Goal: Task Accomplishment & Management: Use online tool/utility

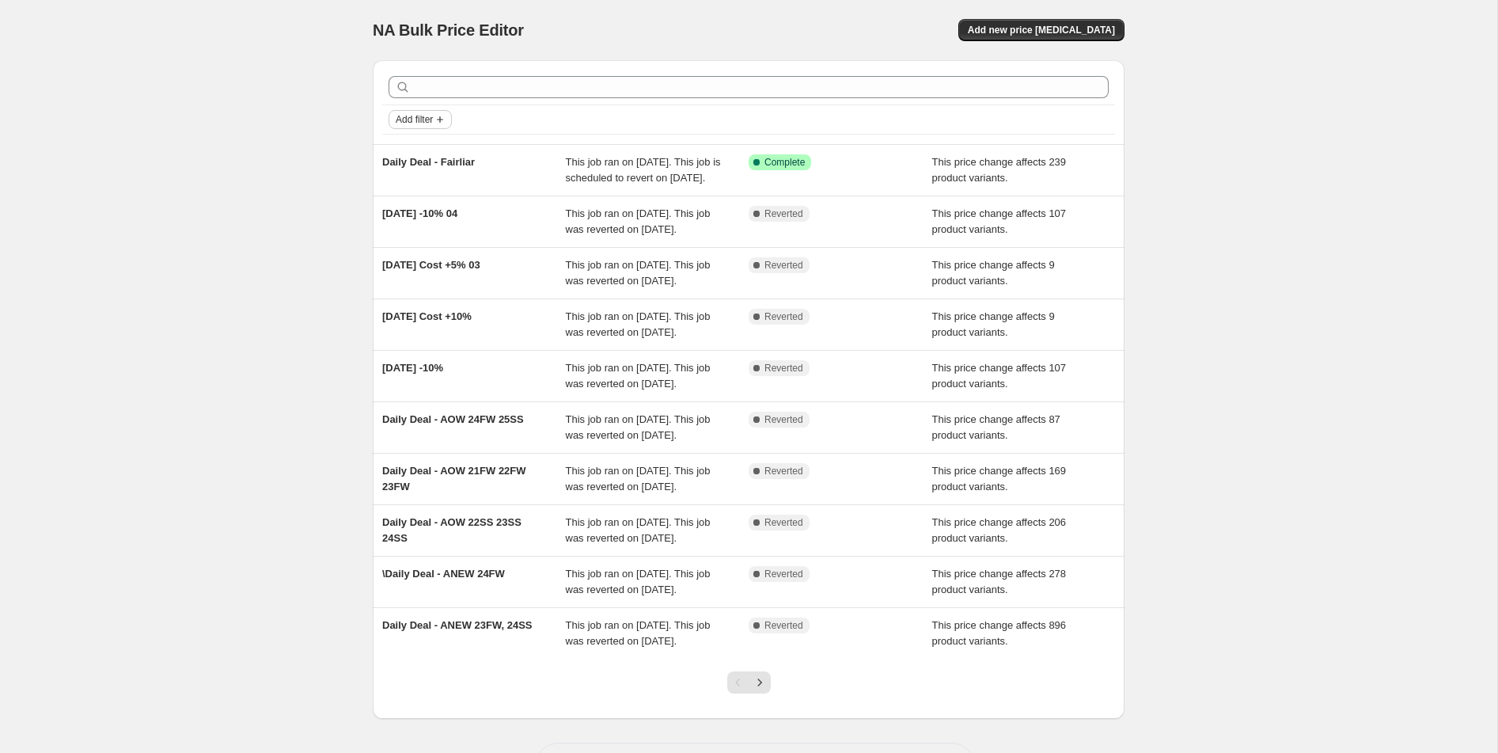
click at [427, 120] on span "Add filter" at bounding box center [414, 119] width 37 height 13
click at [437, 150] on span "Job status" at bounding box center [420, 151] width 47 height 12
click at [461, 223] on span "Complete" at bounding box center [441, 220] width 44 height 12
click at [412, 223] on input "Complete" at bounding box center [405, 220] width 13 height 13
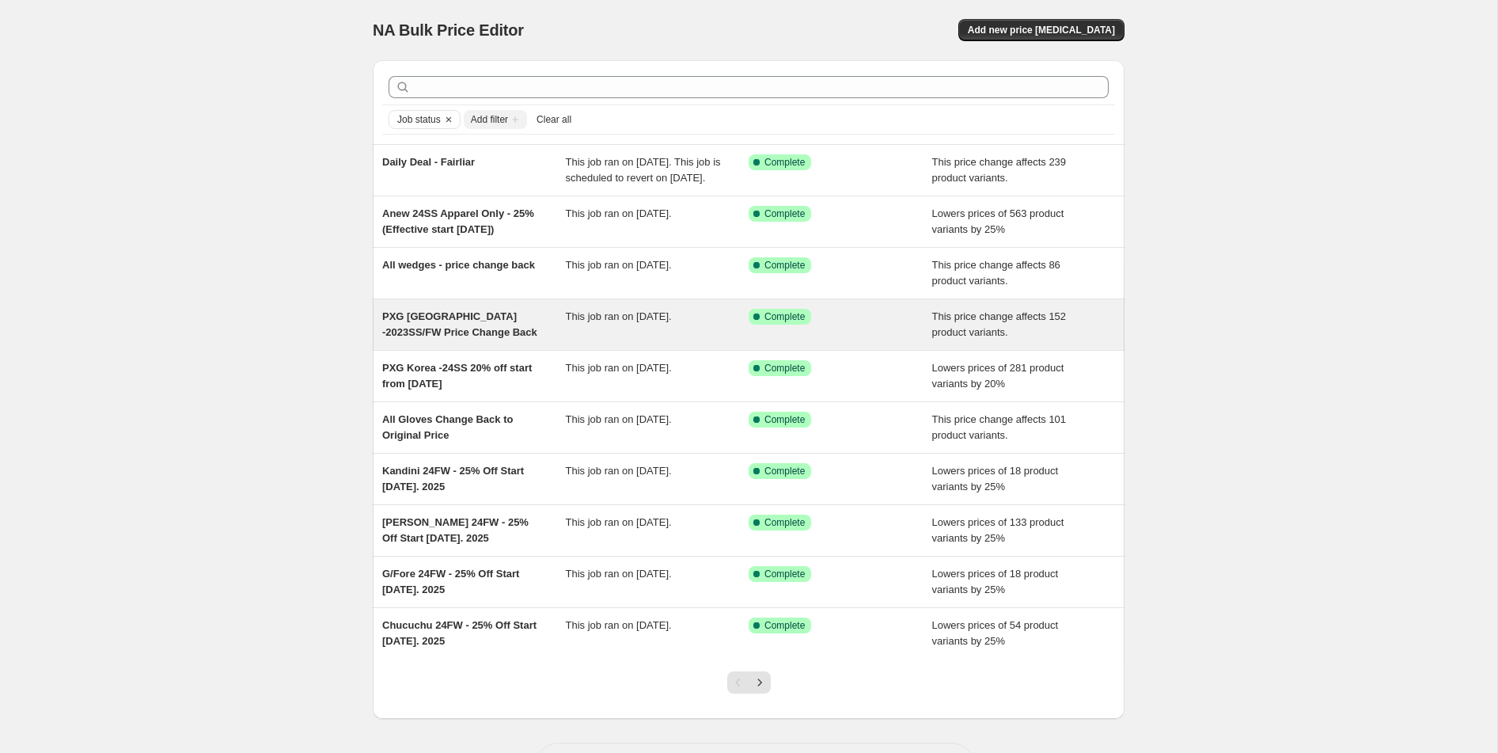
scroll to position [95, 0]
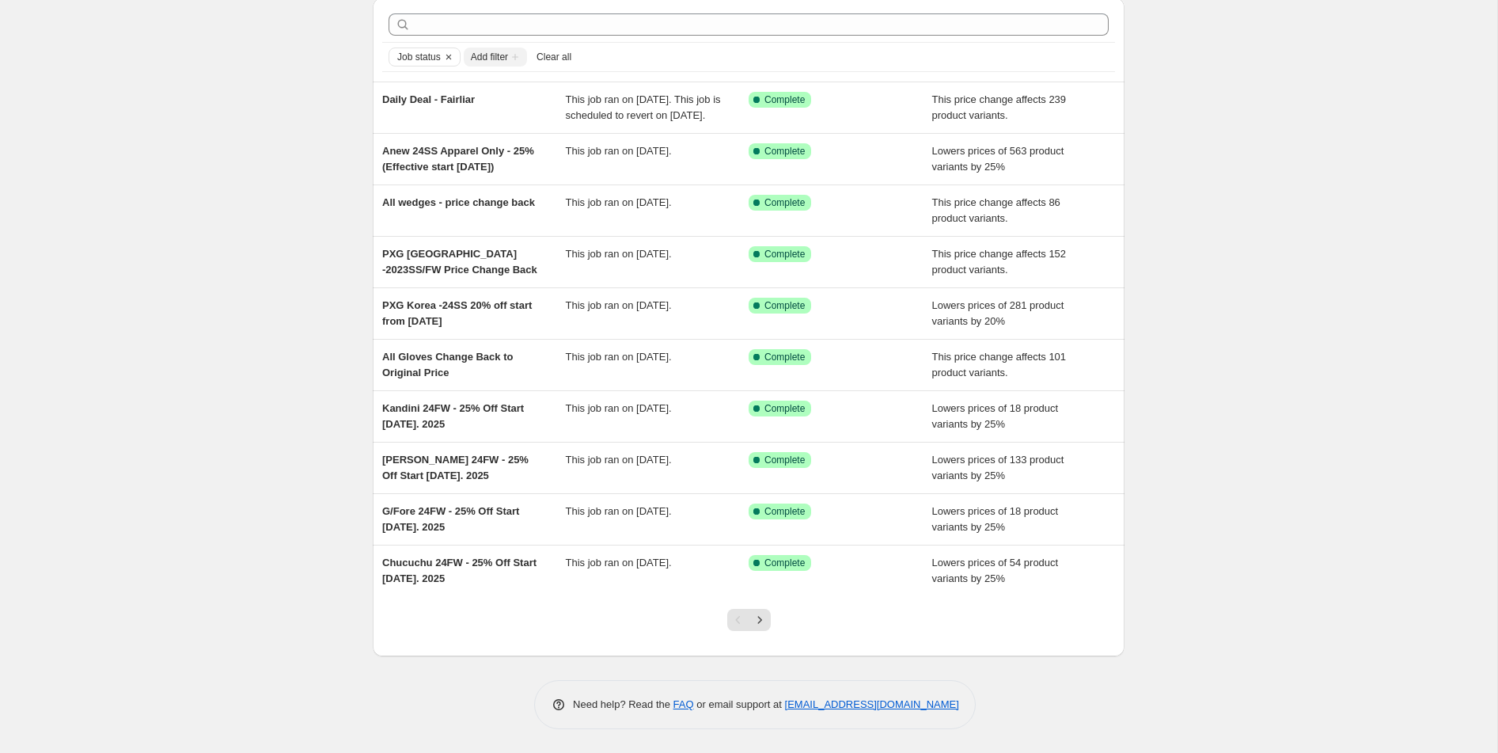
click at [753, 633] on div at bounding box center [749, 626] width 64 height 60
click at [756, 625] on icon "Next" at bounding box center [760, 620] width 16 height 16
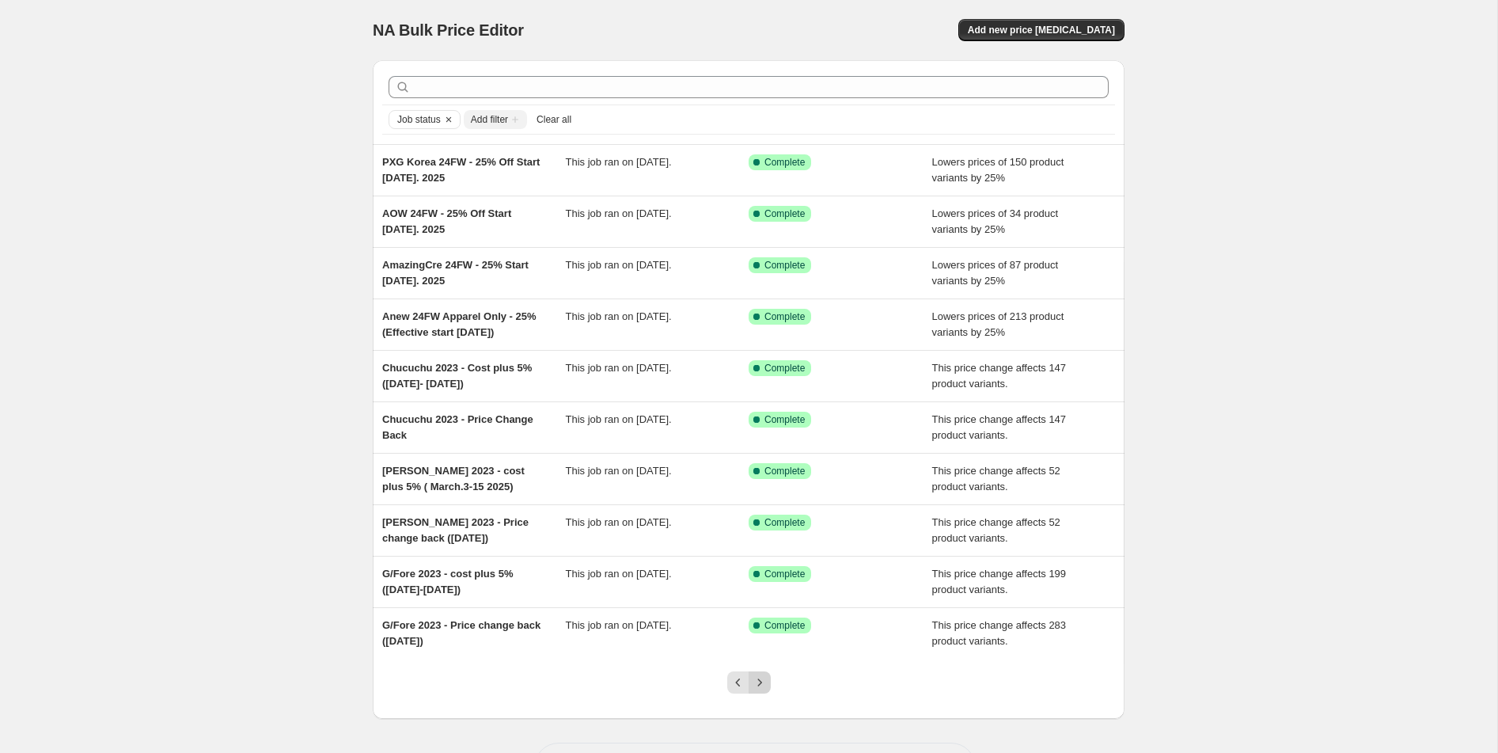
click at [761, 678] on icon "Next" at bounding box center [760, 682] width 16 height 16
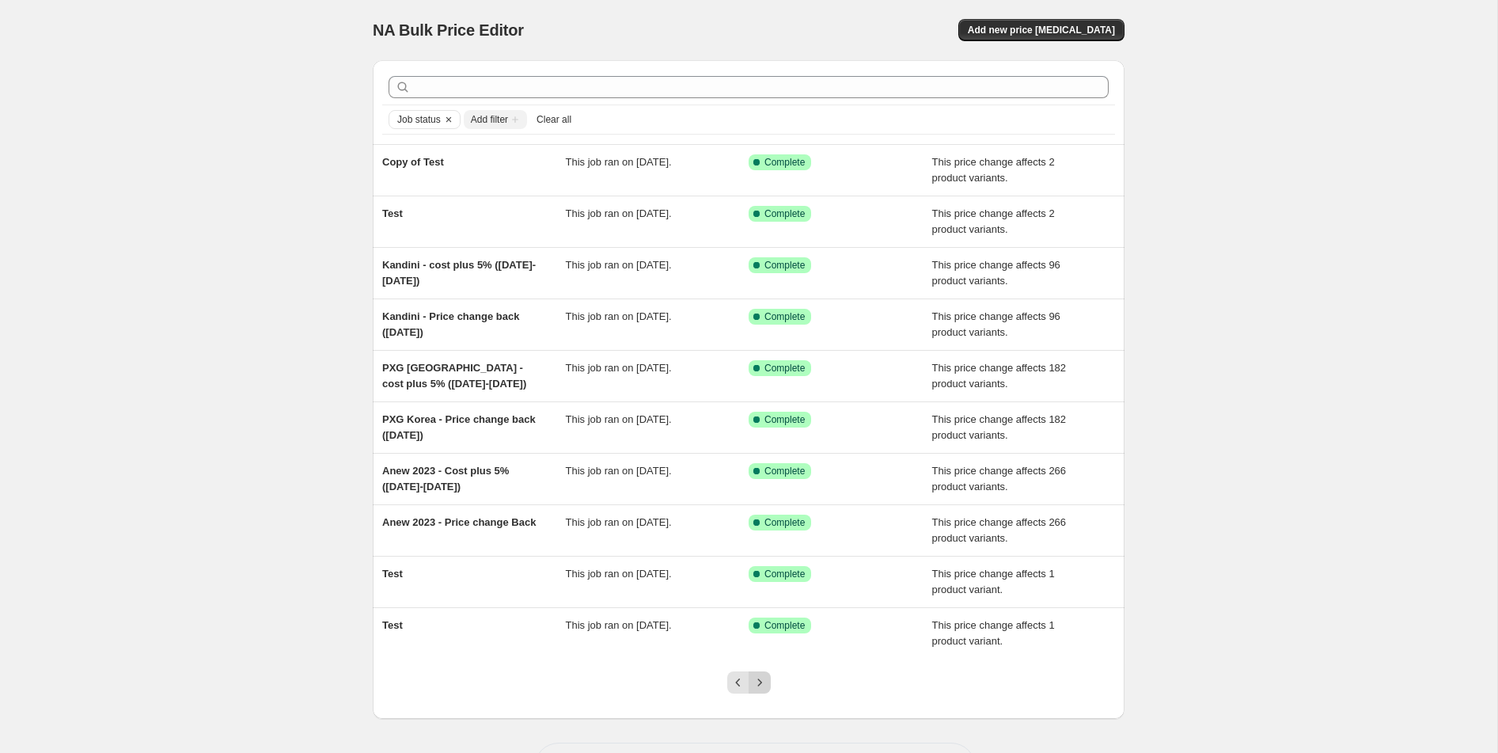
click at [760, 685] on icon "Next" at bounding box center [760, 681] width 4 height 7
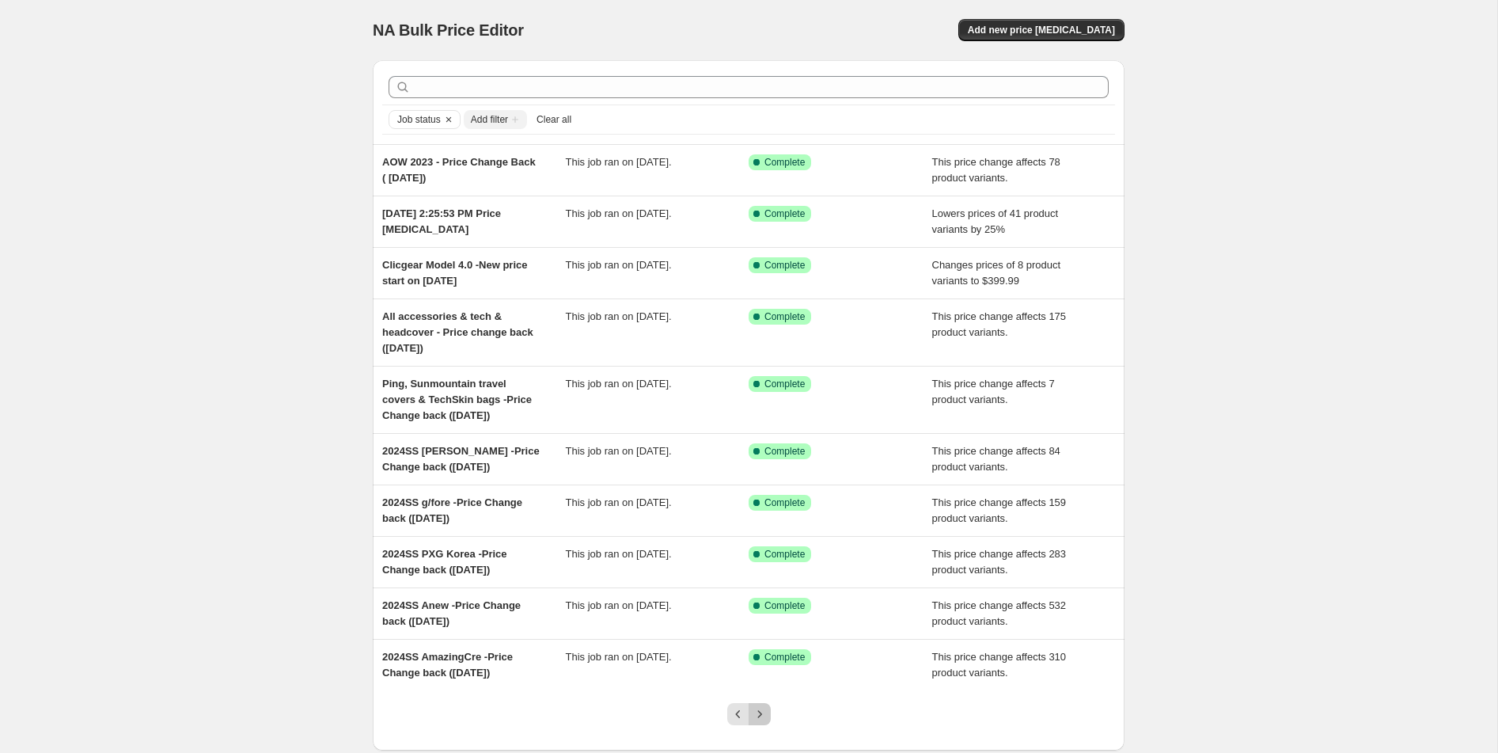
click at [764, 712] on icon "Next" at bounding box center [760, 714] width 16 height 16
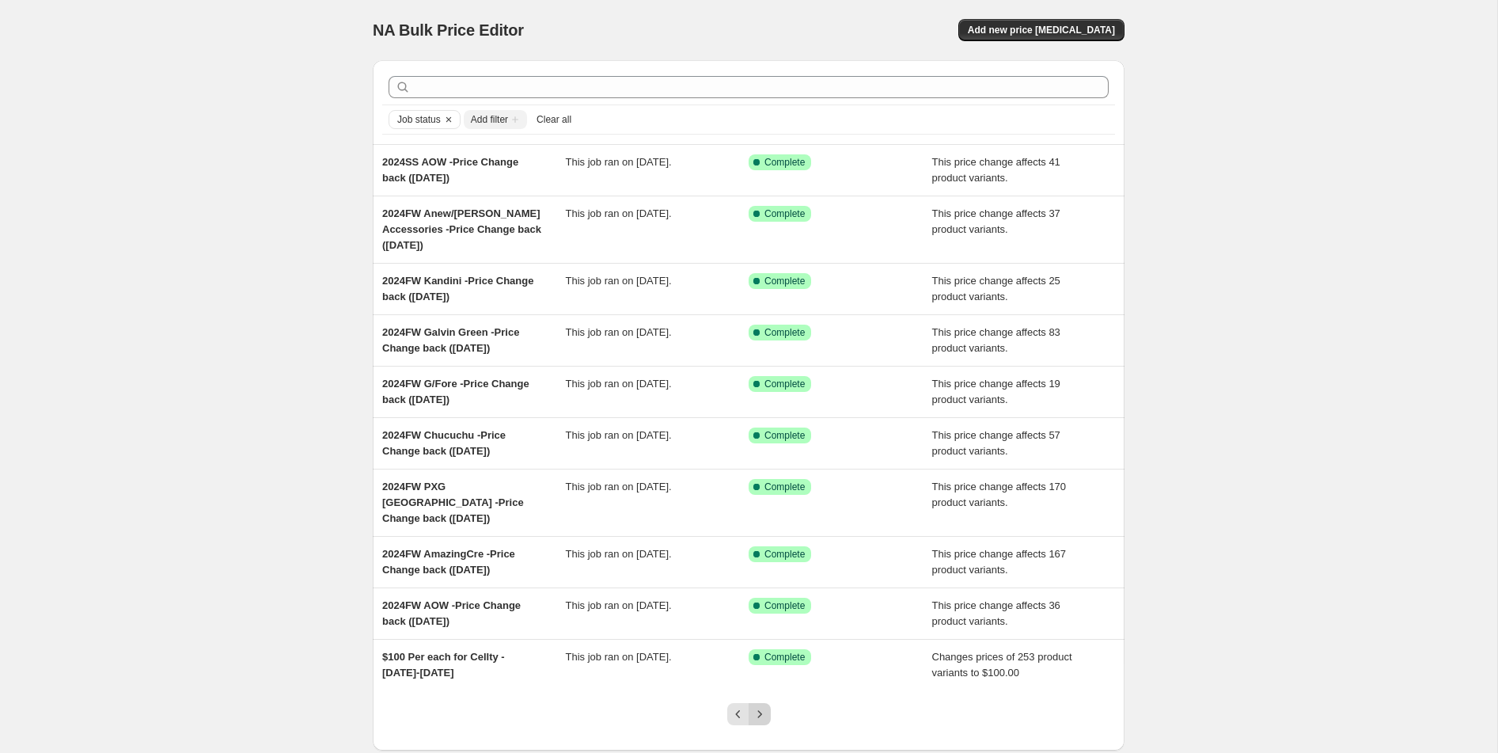
click at [761, 710] on button "Next" at bounding box center [760, 714] width 22 height 22
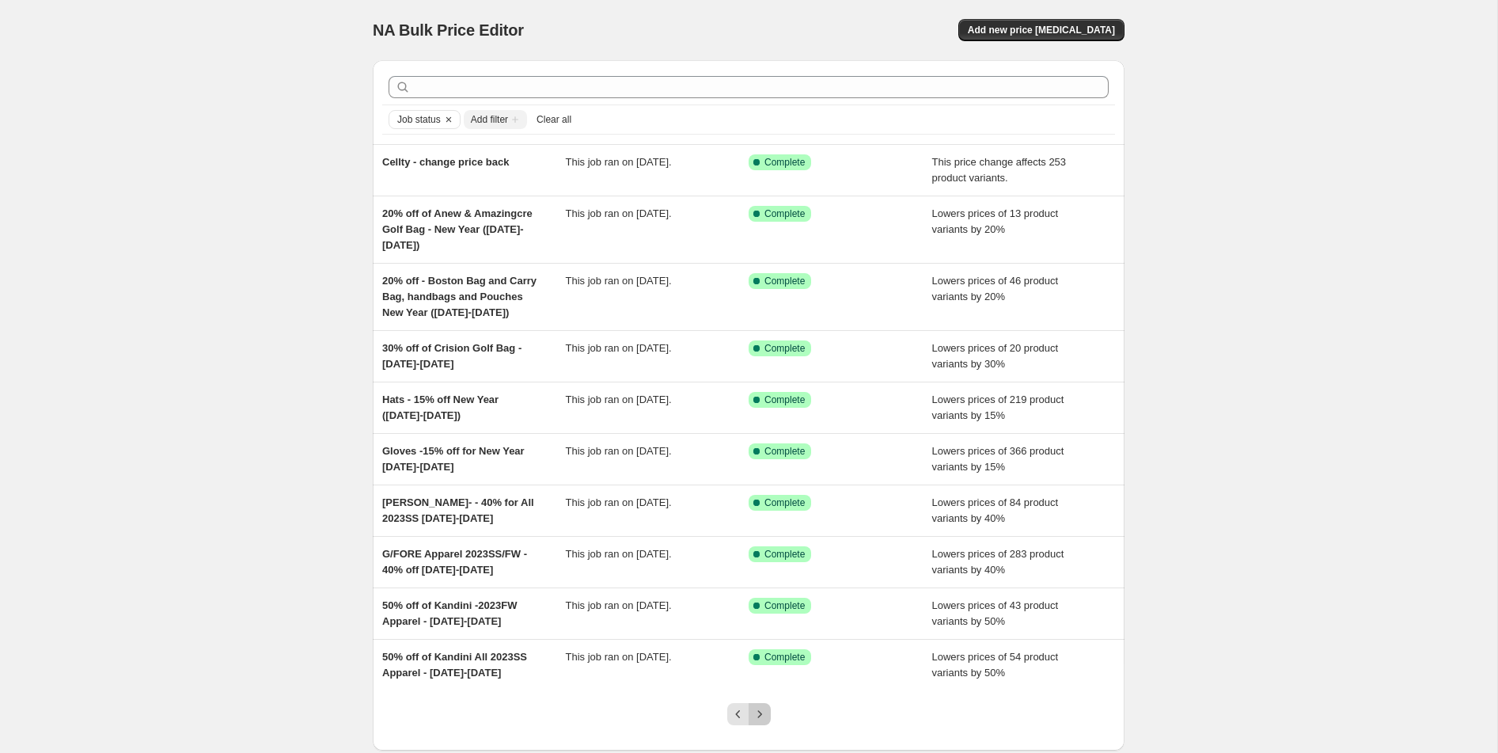
click at [763, 722] on icon "Next" at bounding box center [760, 714] width 16 height 16
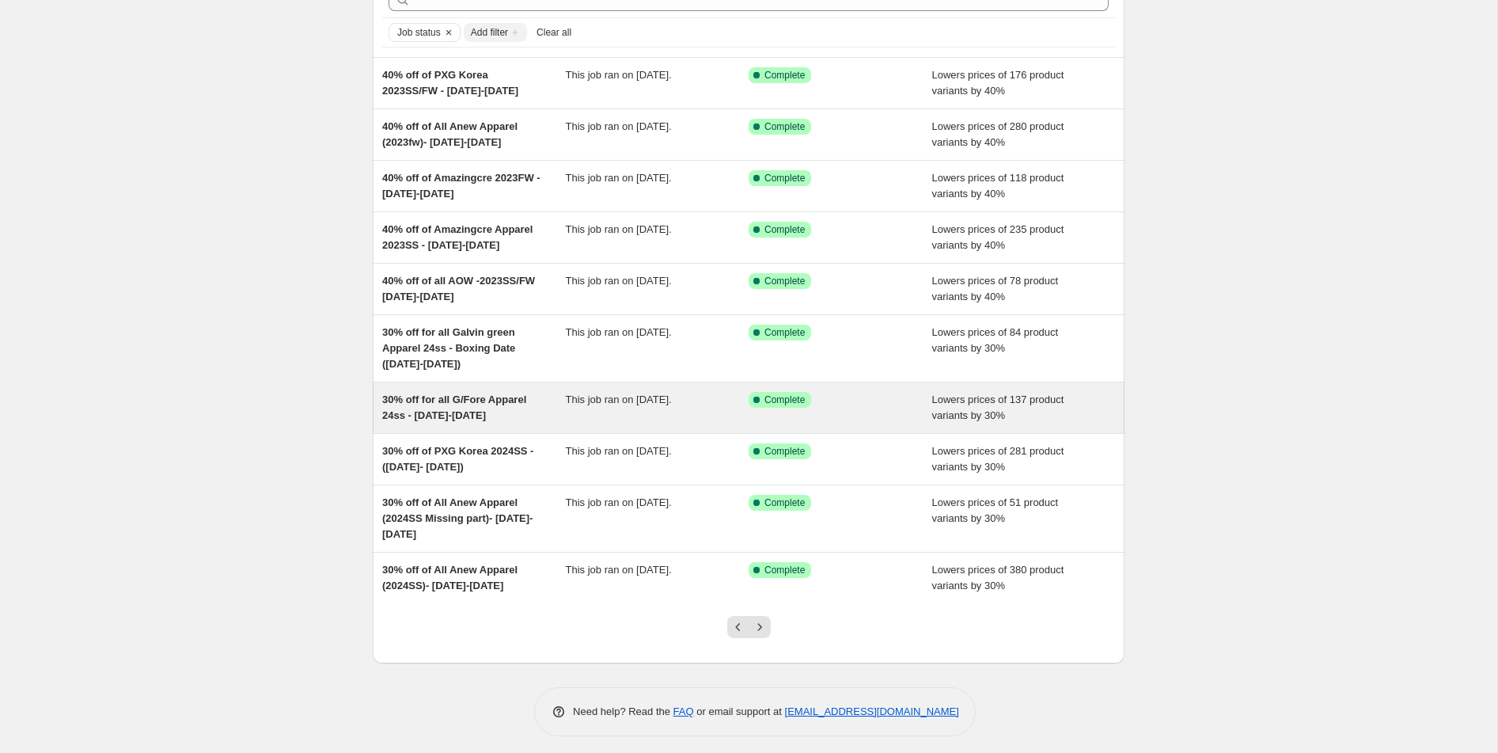
scroll to position [95, 0]
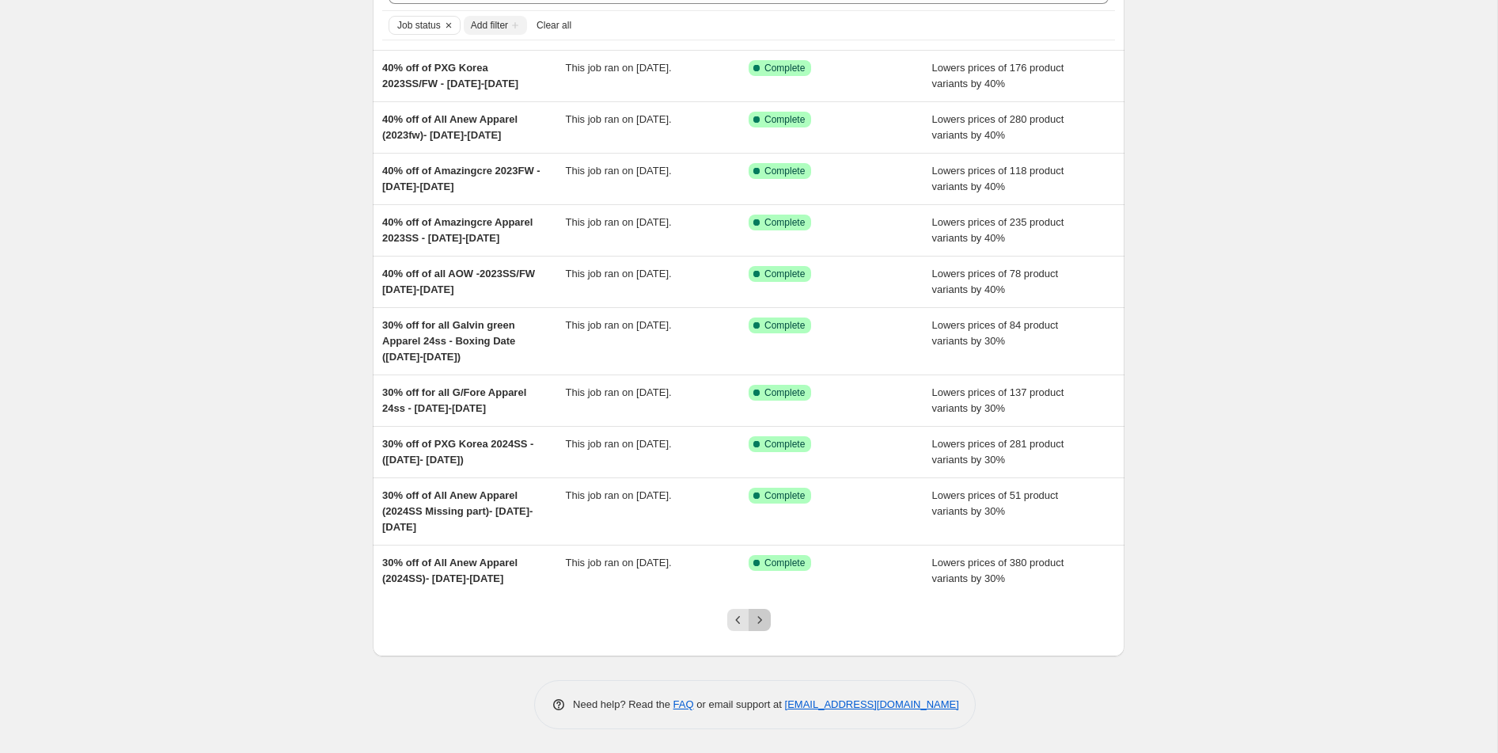
click at [759, 625] on icon "Next" at bounding box center [760, 620] width 16 height 16
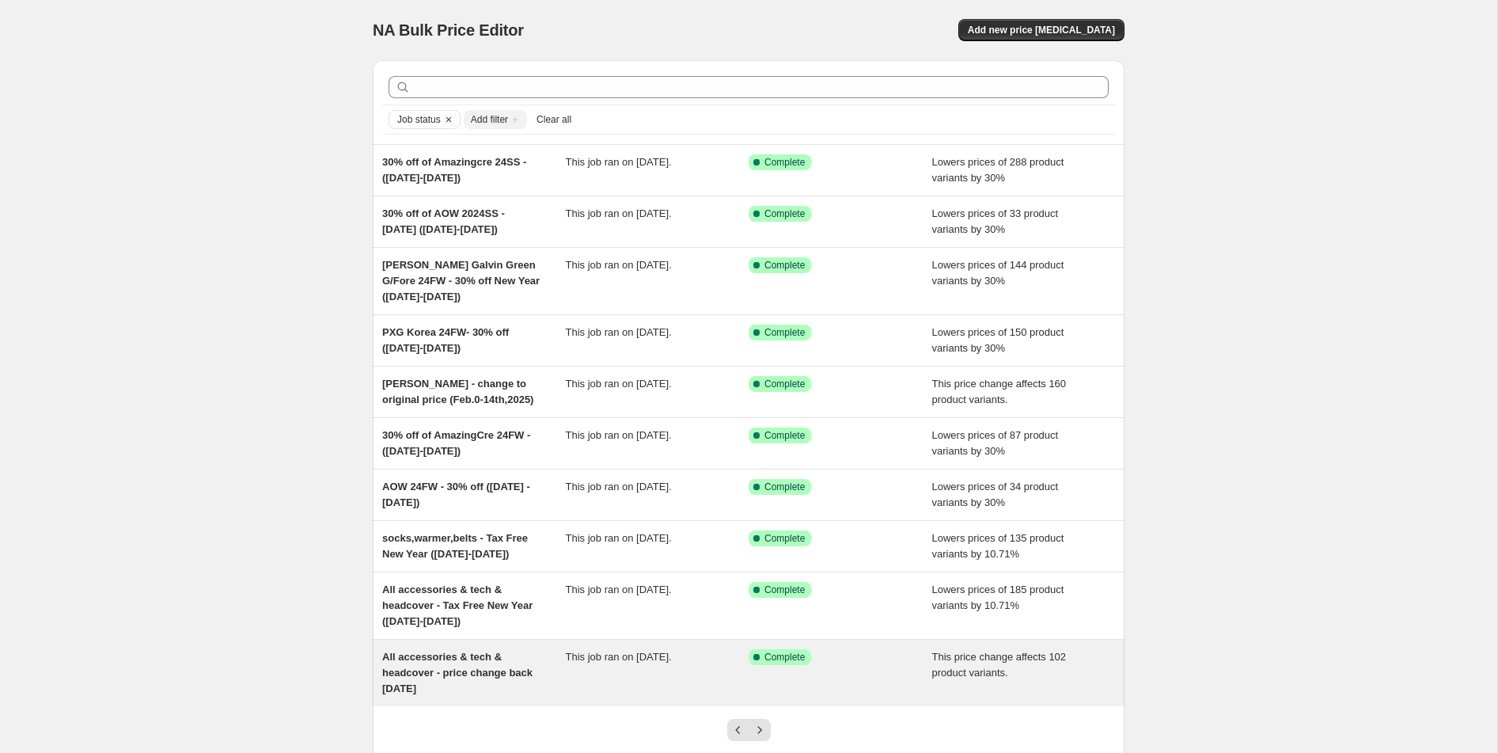
scroll to position [127, 0]
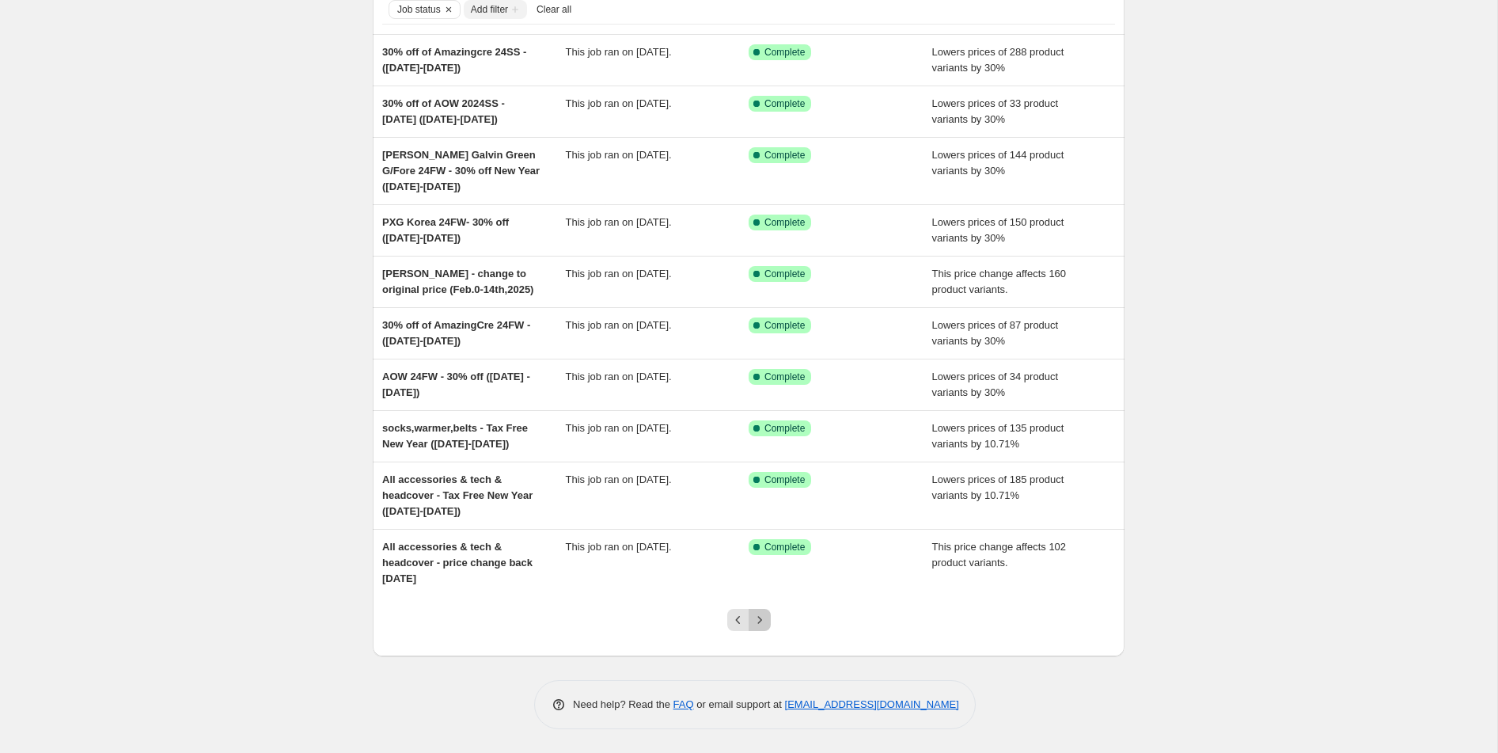
click at [751, 610] on button "Next" at bounding box center [760, 620] width 22 height 22
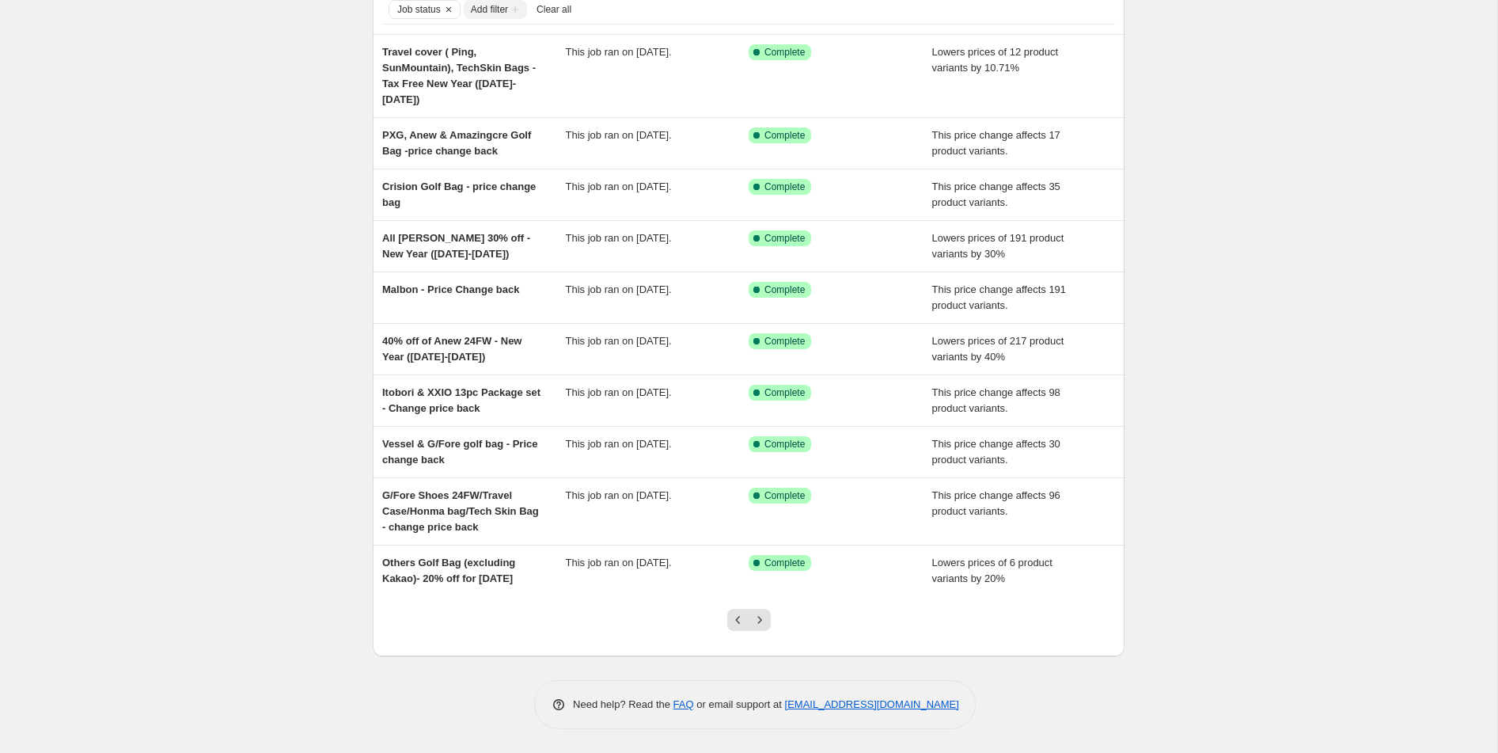
click at [769, 633] on div at bounding box center [749, 626] width 64 height 60
click at [765, 624] on icon "Next" at bounding box center [760, 620] width 16 height 16
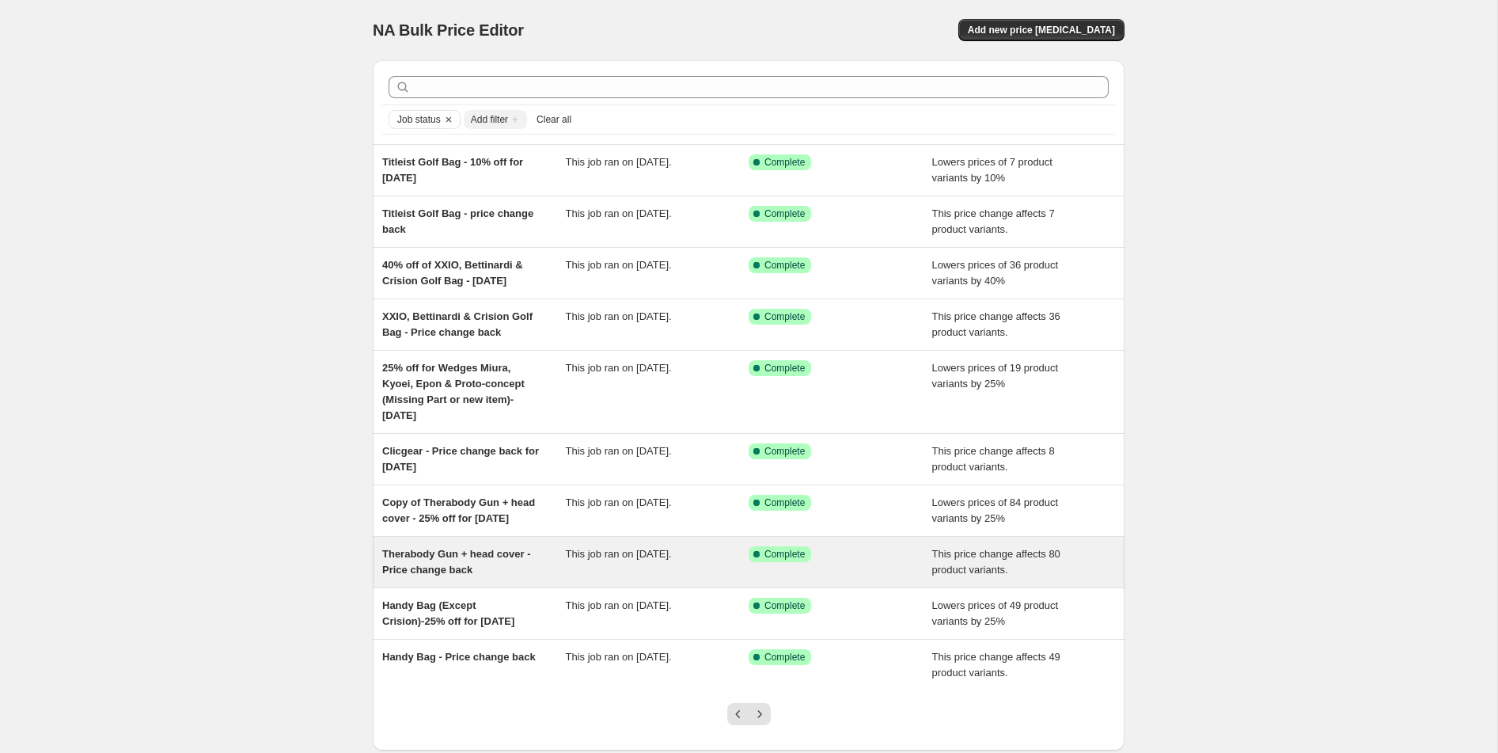
scroll to position [111, 0]
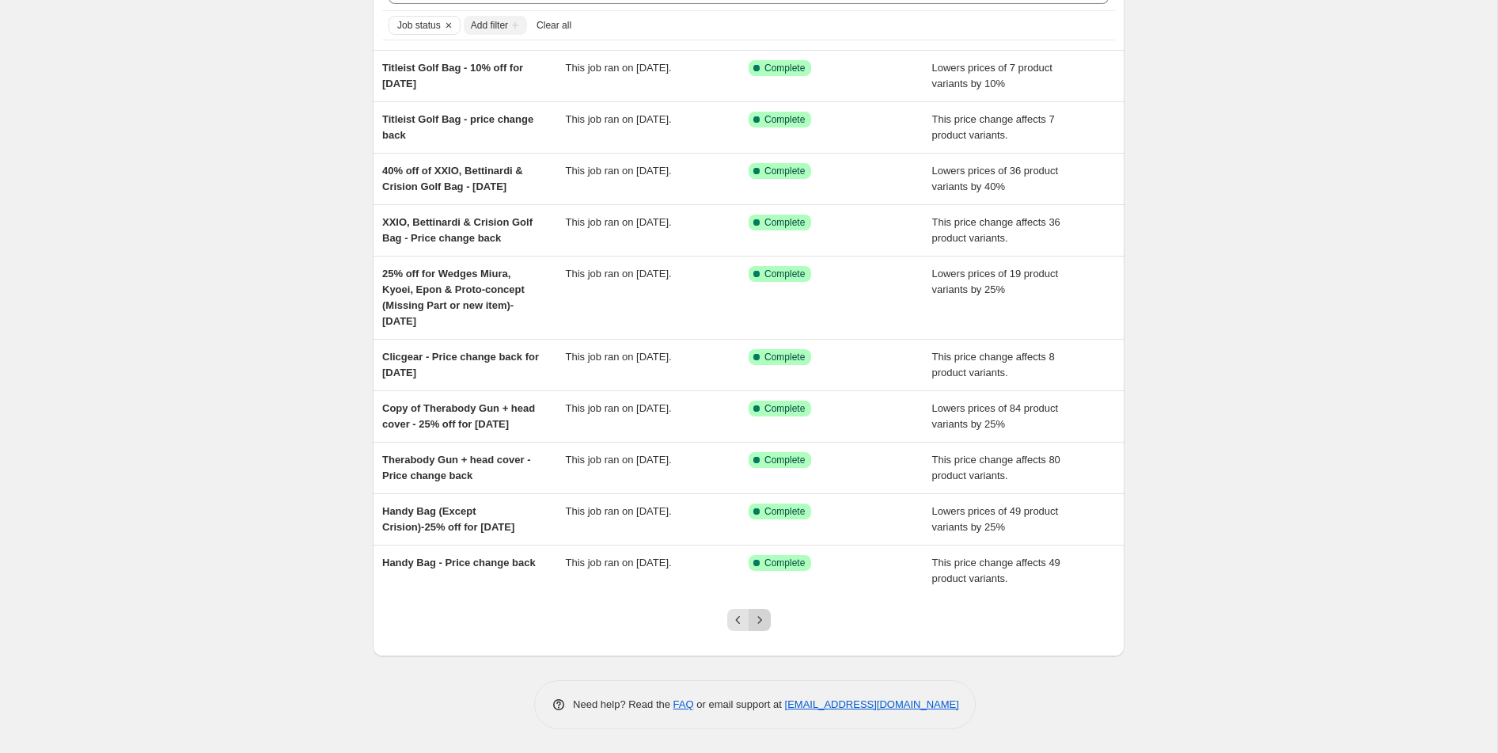
click at [764, 623] on icon "Next" at bounding box center [760, 620] width 16 height 16
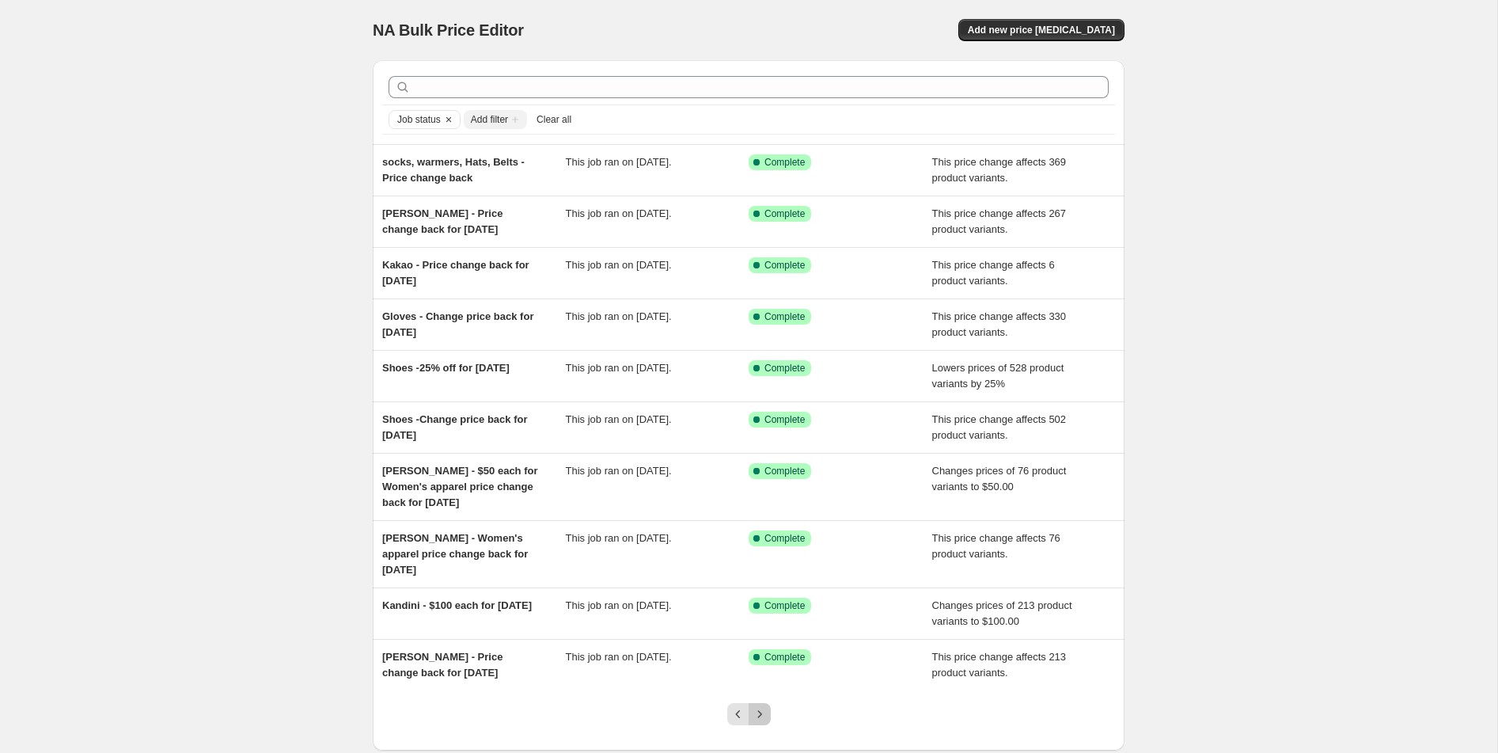
click at [765, 708] on icon "Next" at bounding box center [760, 714] width 16 height 16
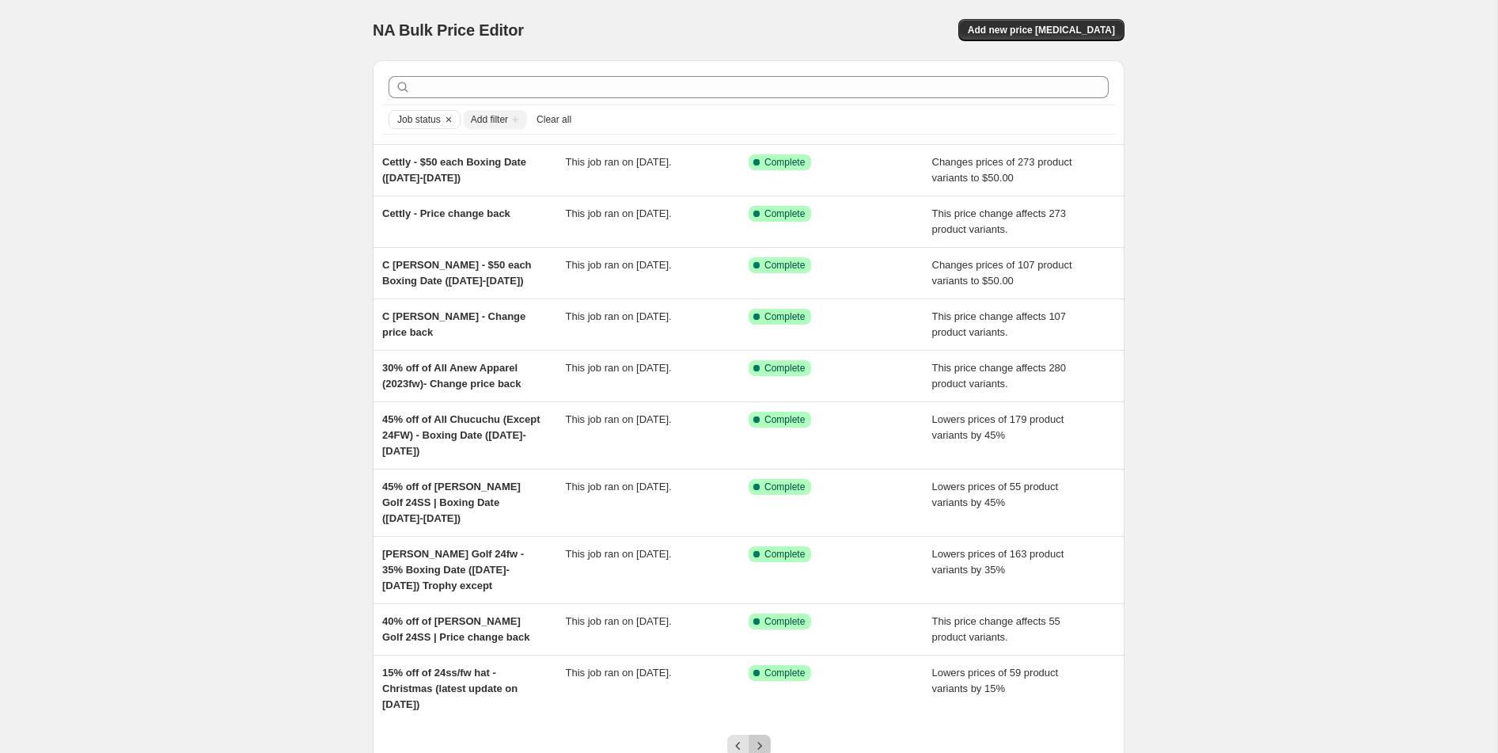
click at [764, 738] on icon "Next" at bounding box center [760, 746] width 16 height 16
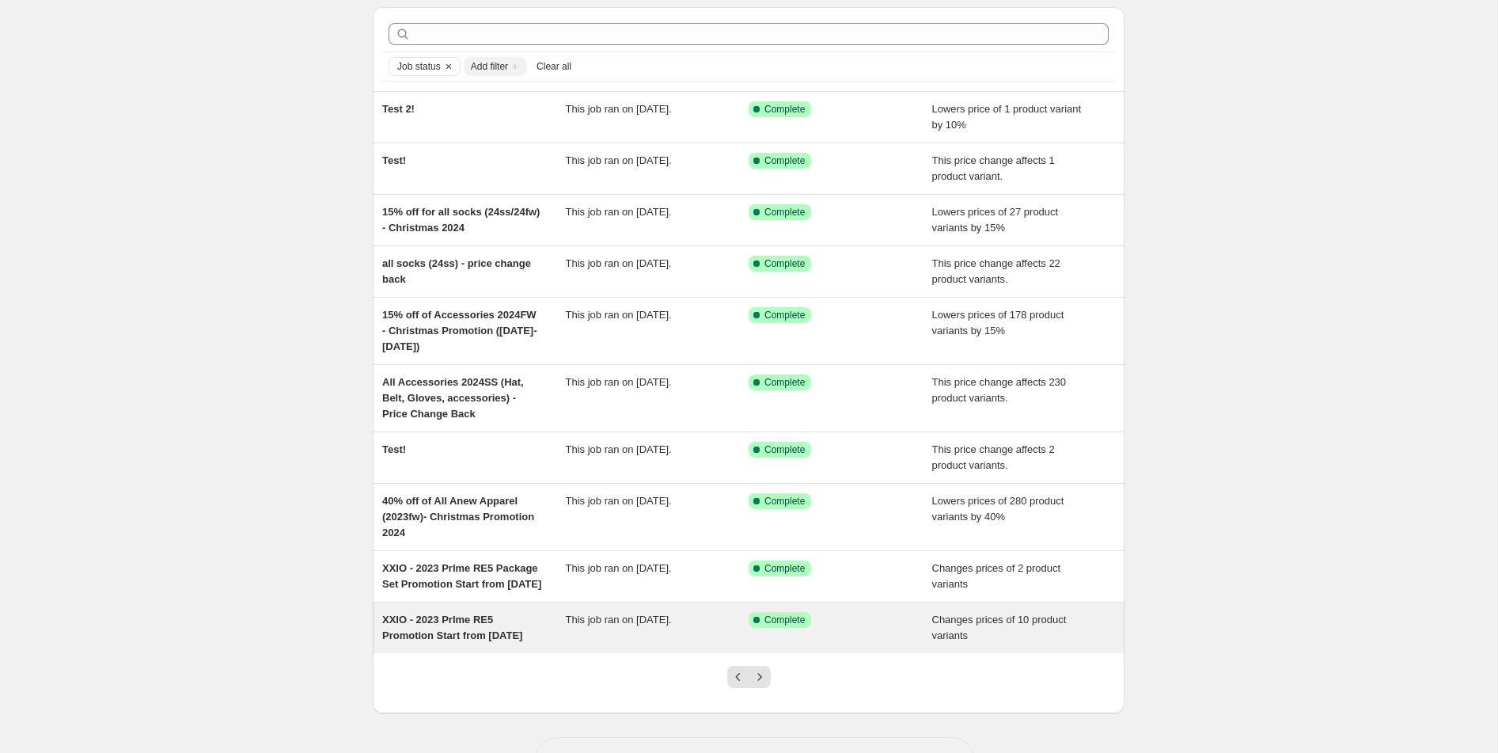
scroll to position [127, 0]
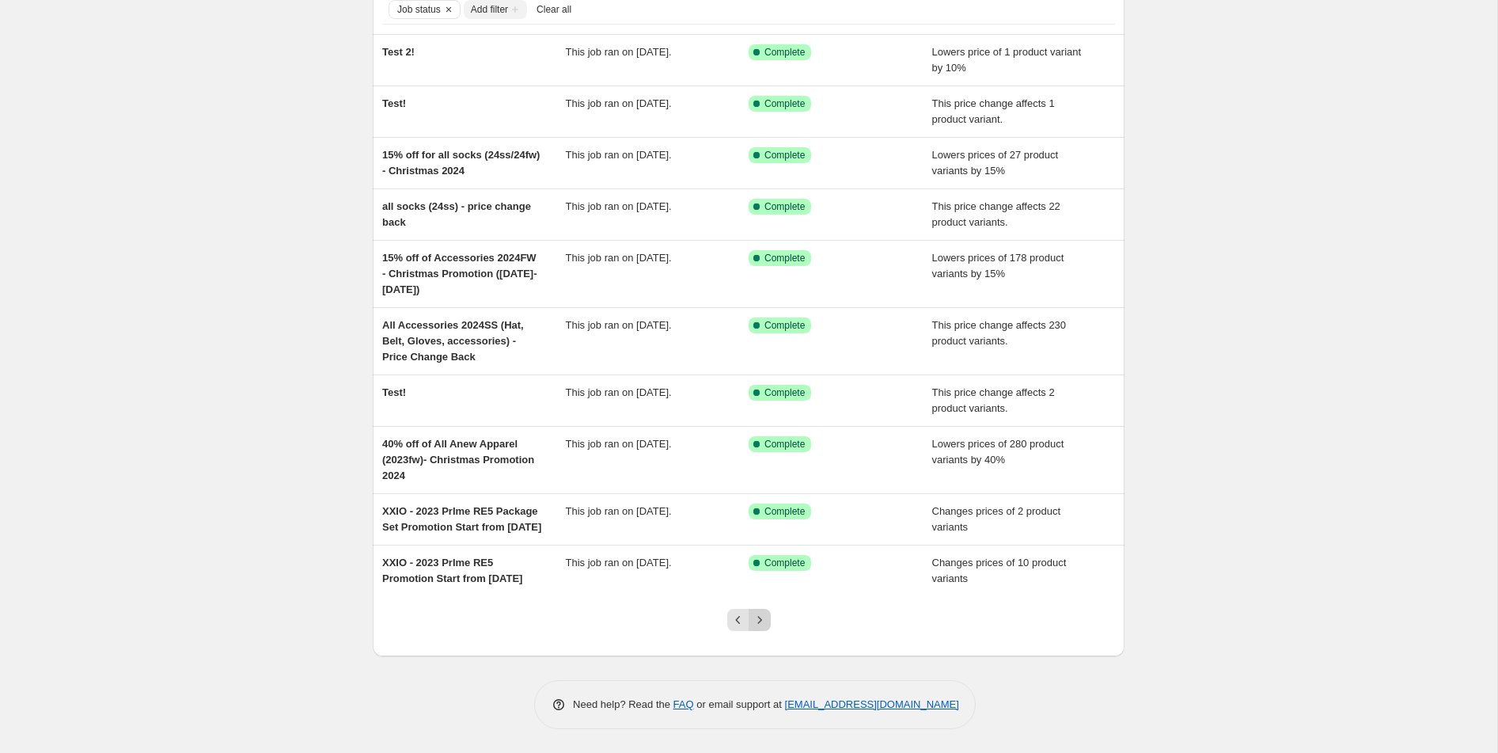
click at [757, 624] on icon "Next" at bounding box center [760, 620] width 16 height 16
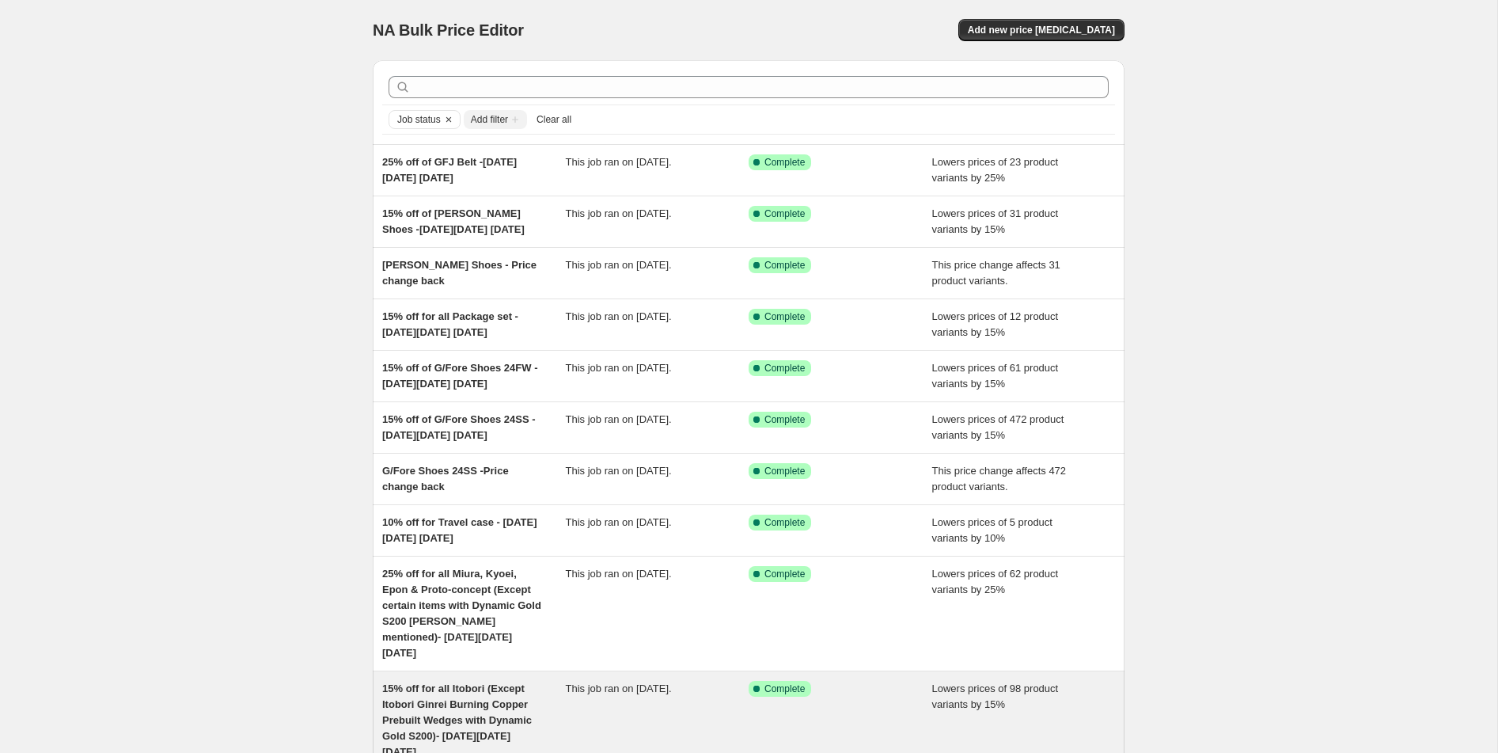
scroll to position [174, 0]
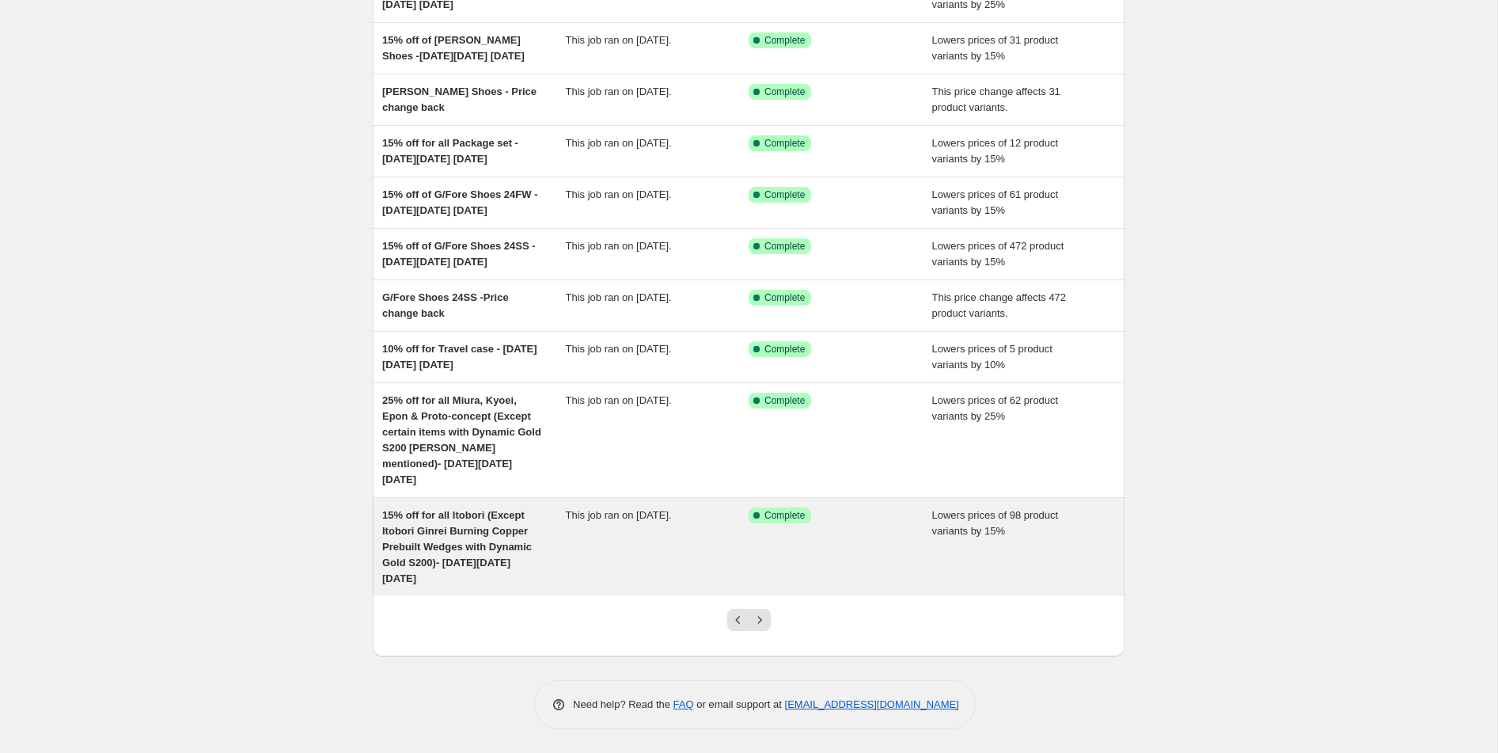
click at [679, 579] on div "This job ran on [DATE]." at bounding box center [658, 546] width 184 height 79
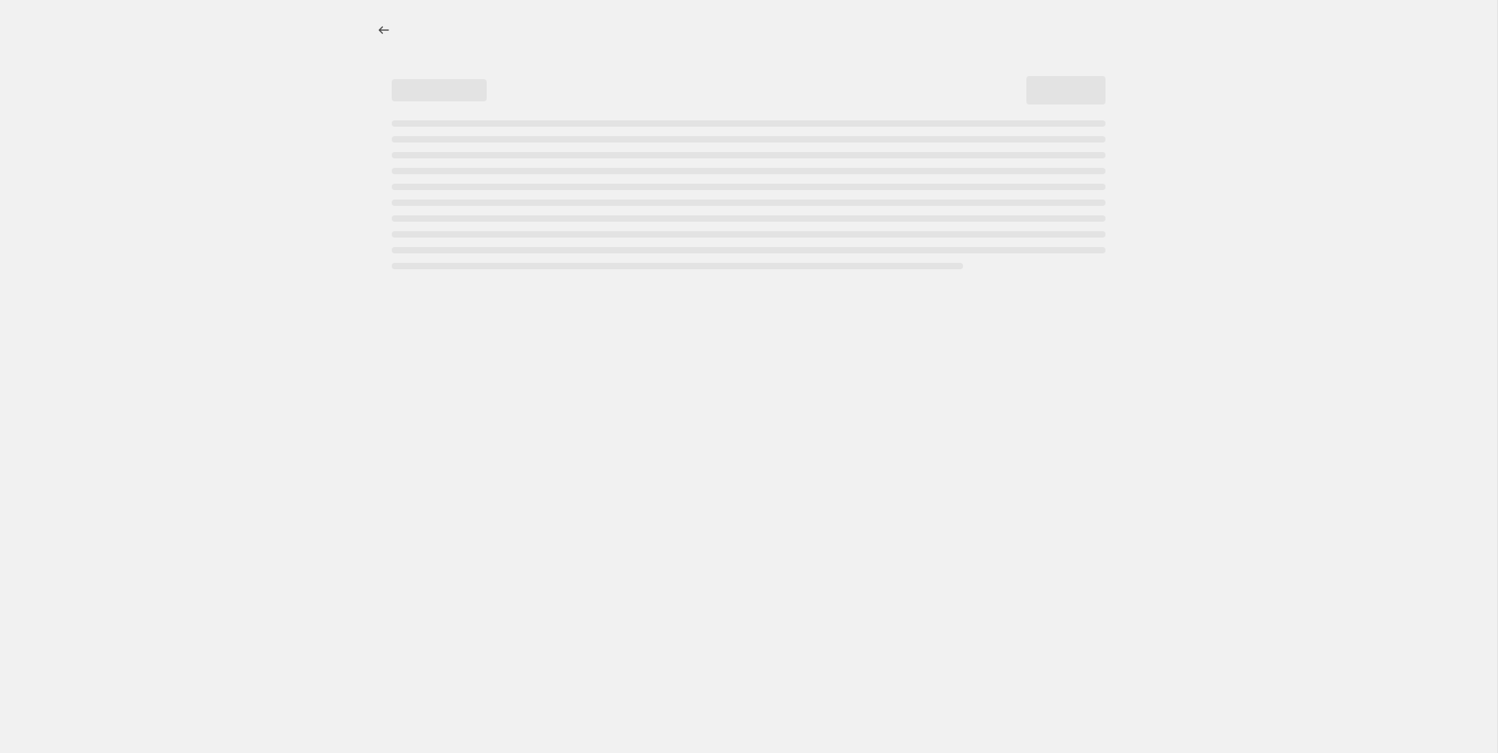
select select "percentage"
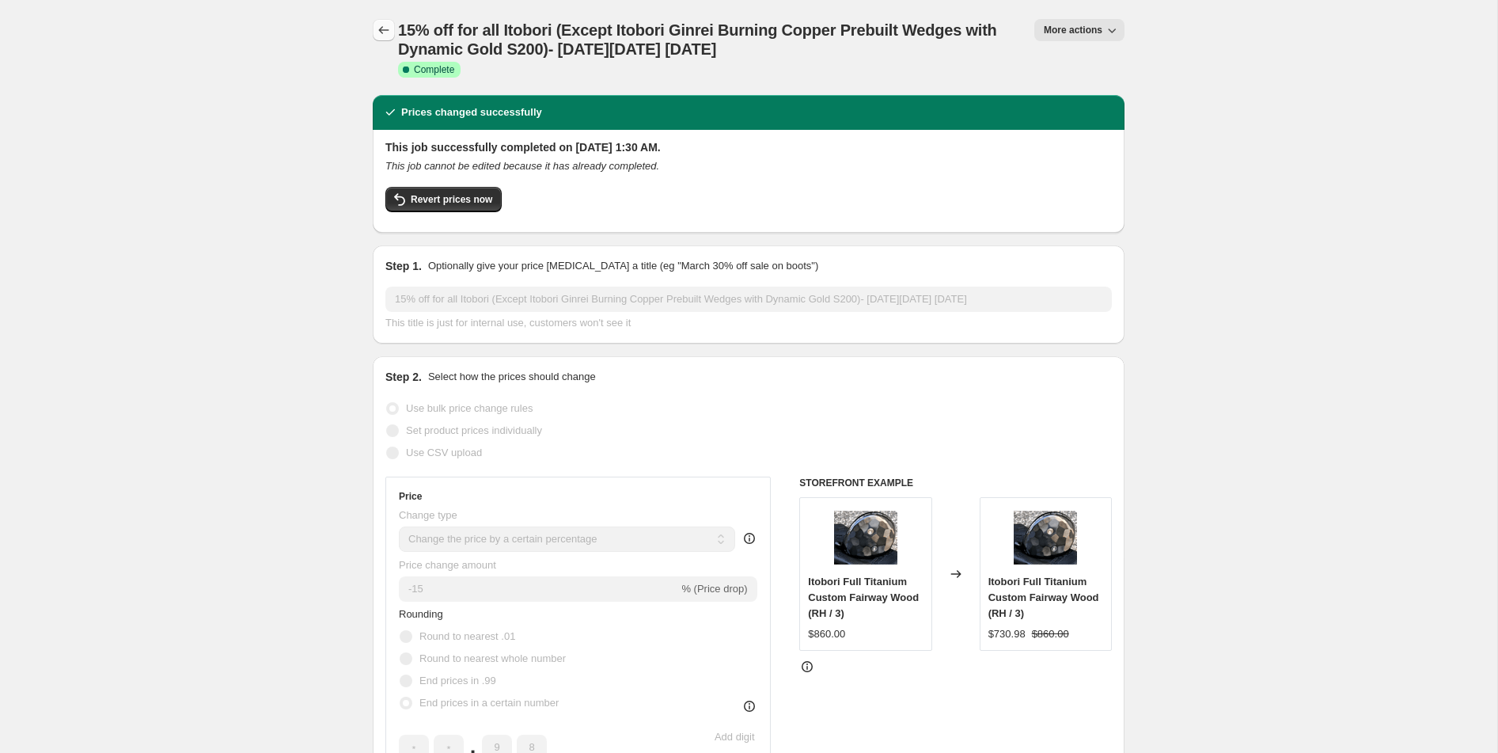
click at [389, 26] on icon "Price change jobs" at bounding box center [384, 30] width 16 height 16
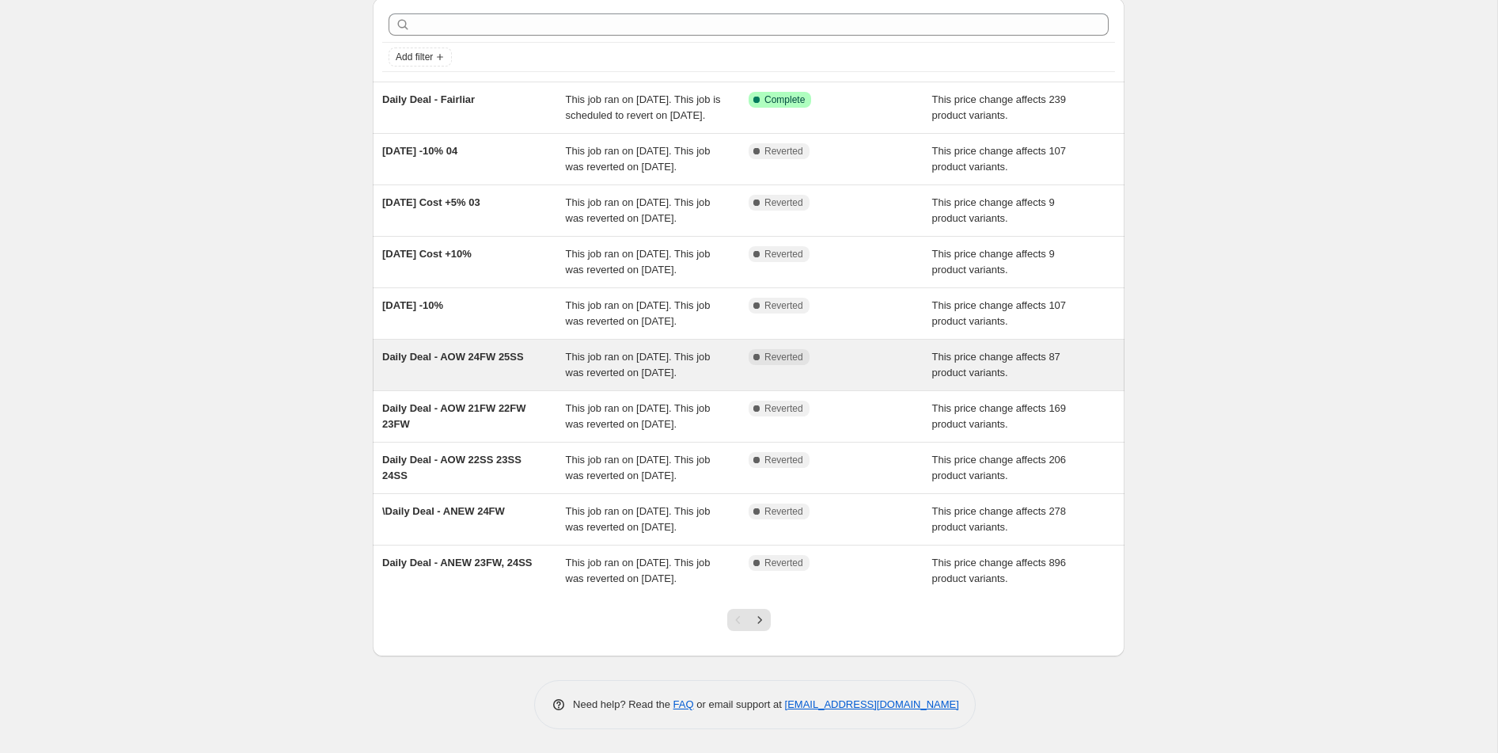
scroll to position [222, 0]
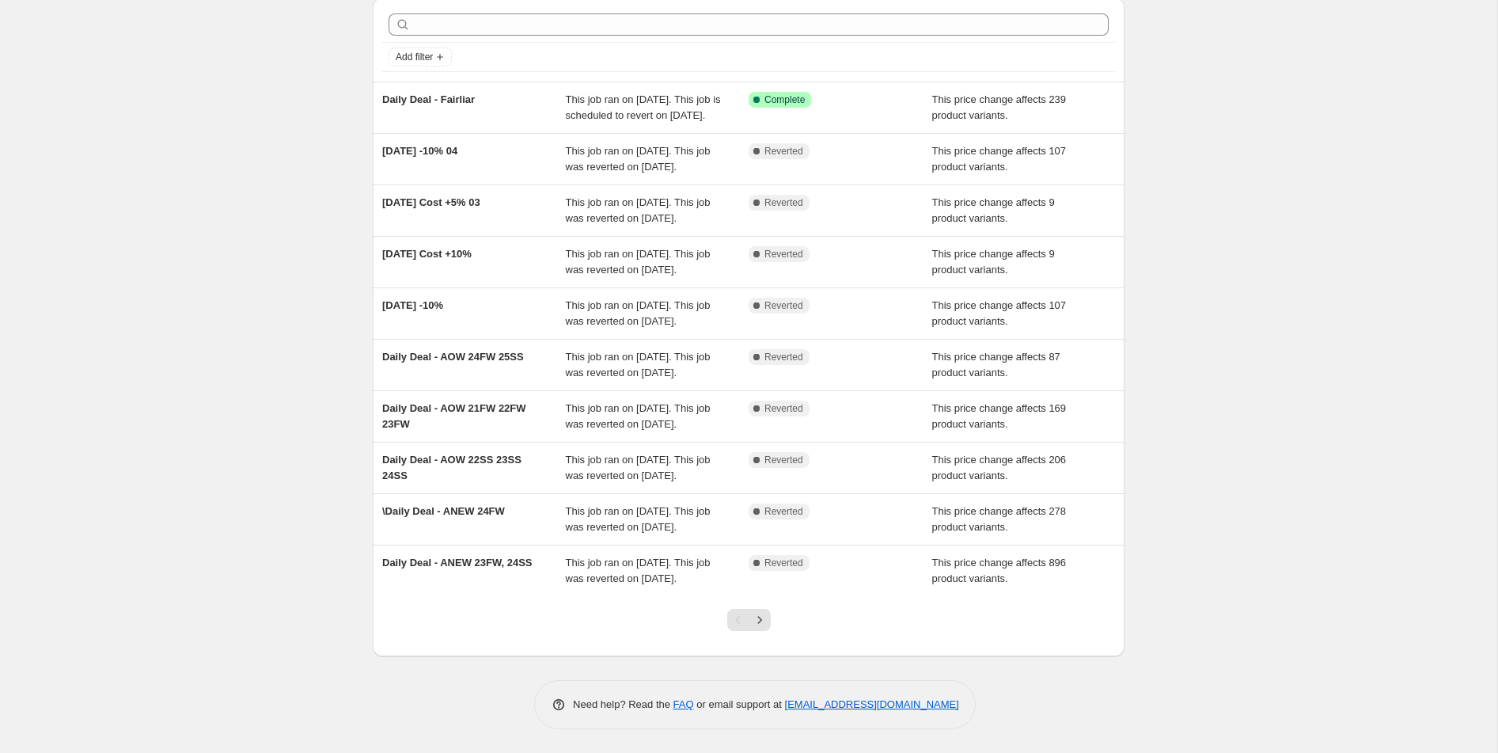
click at [772, 633] on div at bounding box center [749, 626] width 64 height 60
click at [769, 628] on button "Next" at bounding box center [760, 620] width 22 height 22
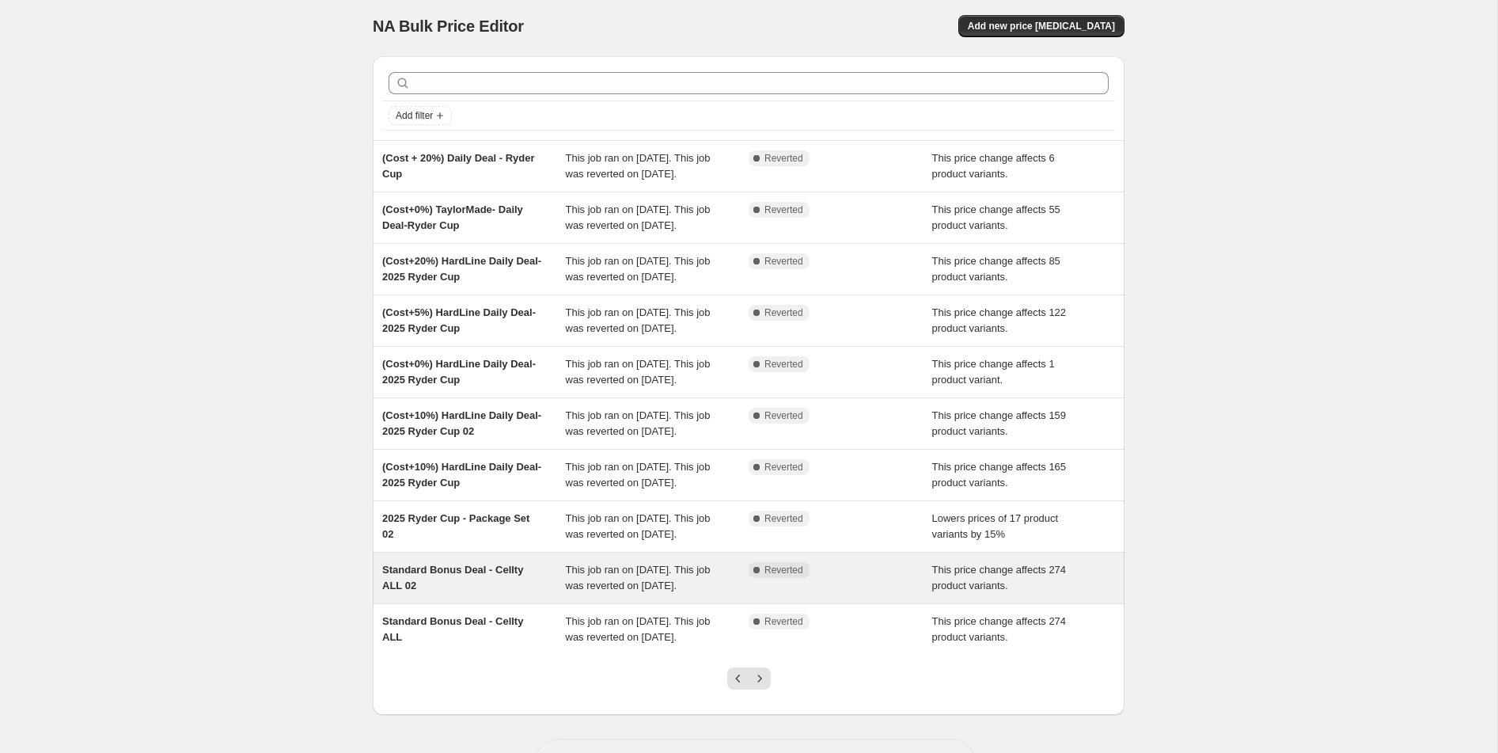
scroll to position [0, 0]
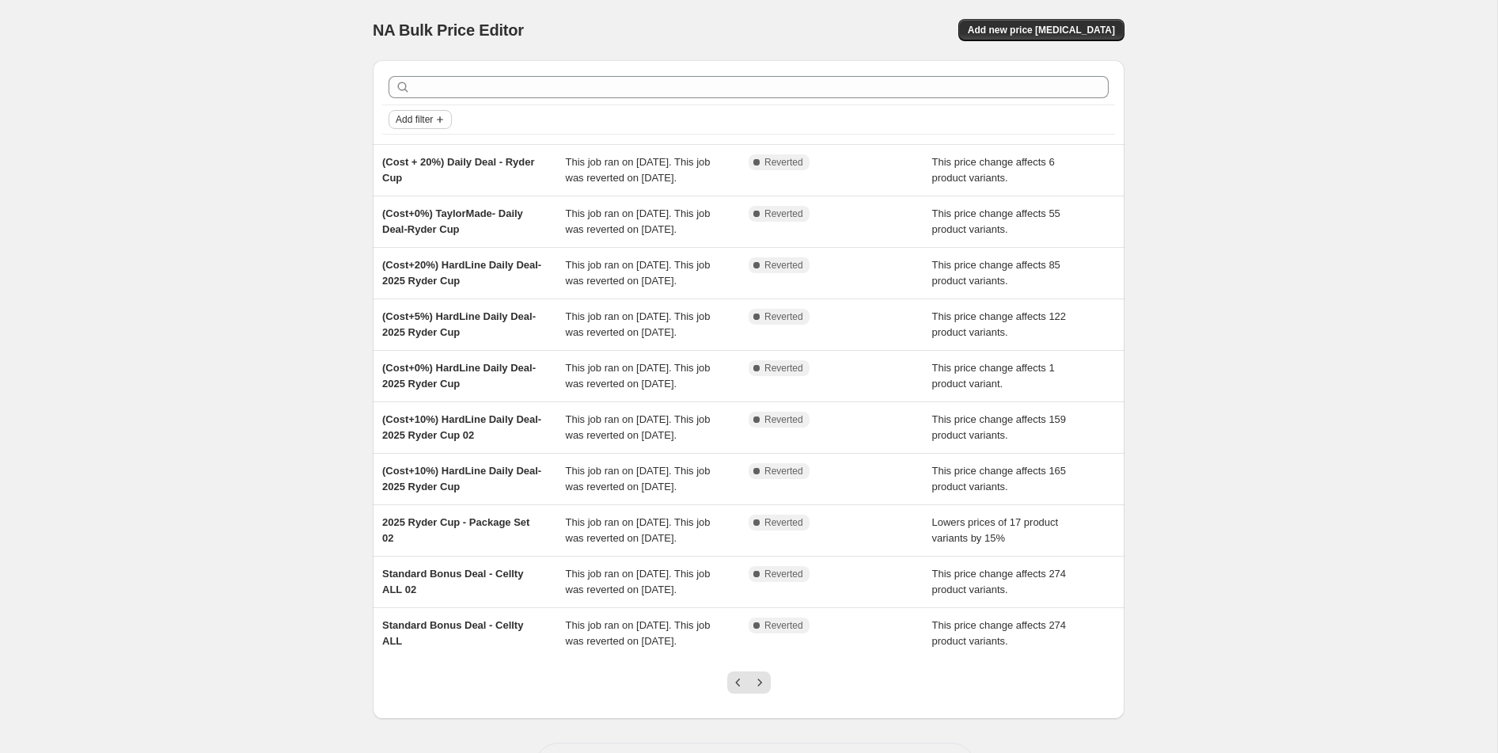
click at [433, 121] on span "Add filter" at bounding box center [414, 119] width 37 height 13
click at [439, 150] on span "Job status" at bounding box center [420, 151] width 47 height 12
click at [447, 226] on span "Complete" at bounding box center [441, 220] width 44 height 16
click at [412, 226] on input "Complete" at bounding box center [405, 220] width 13 height 13
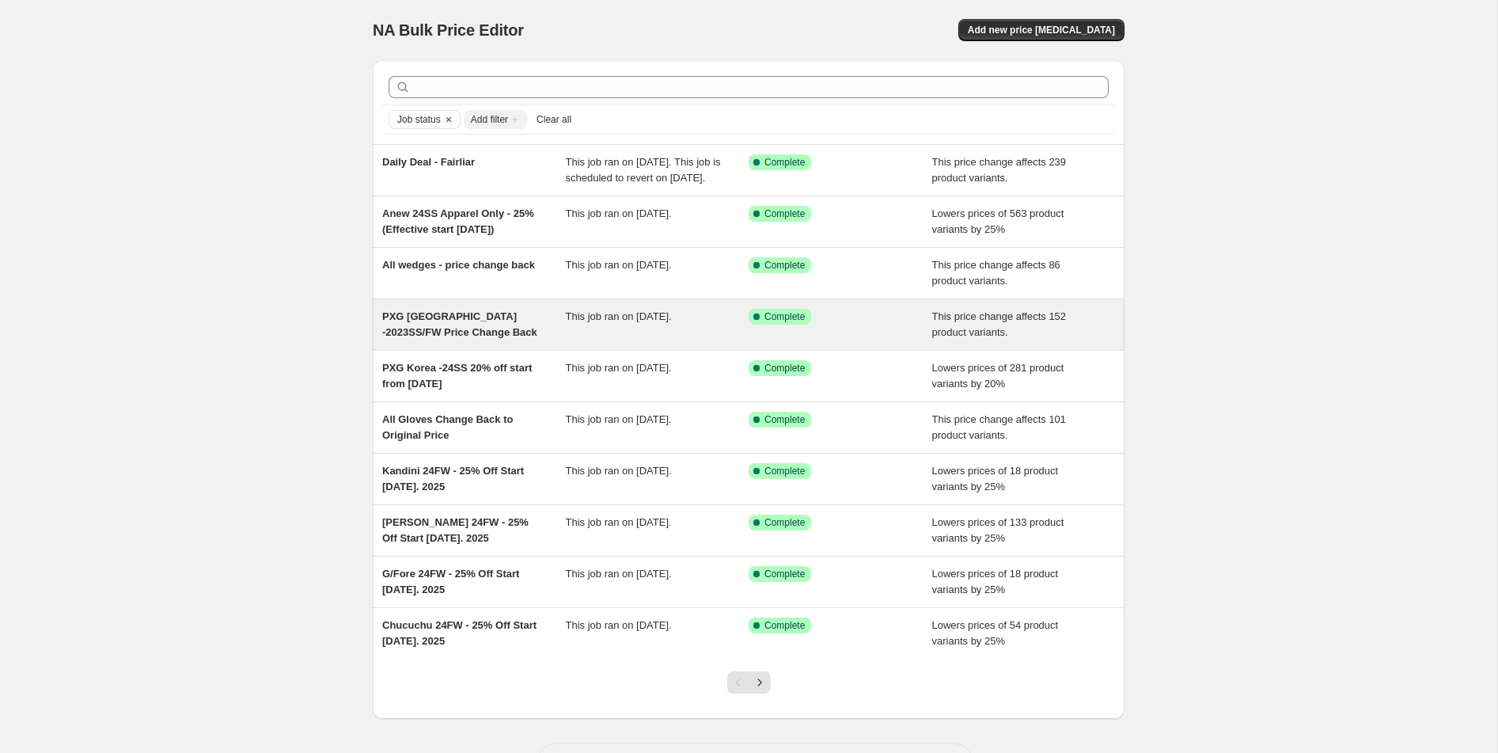
scroll to position [95, 0]
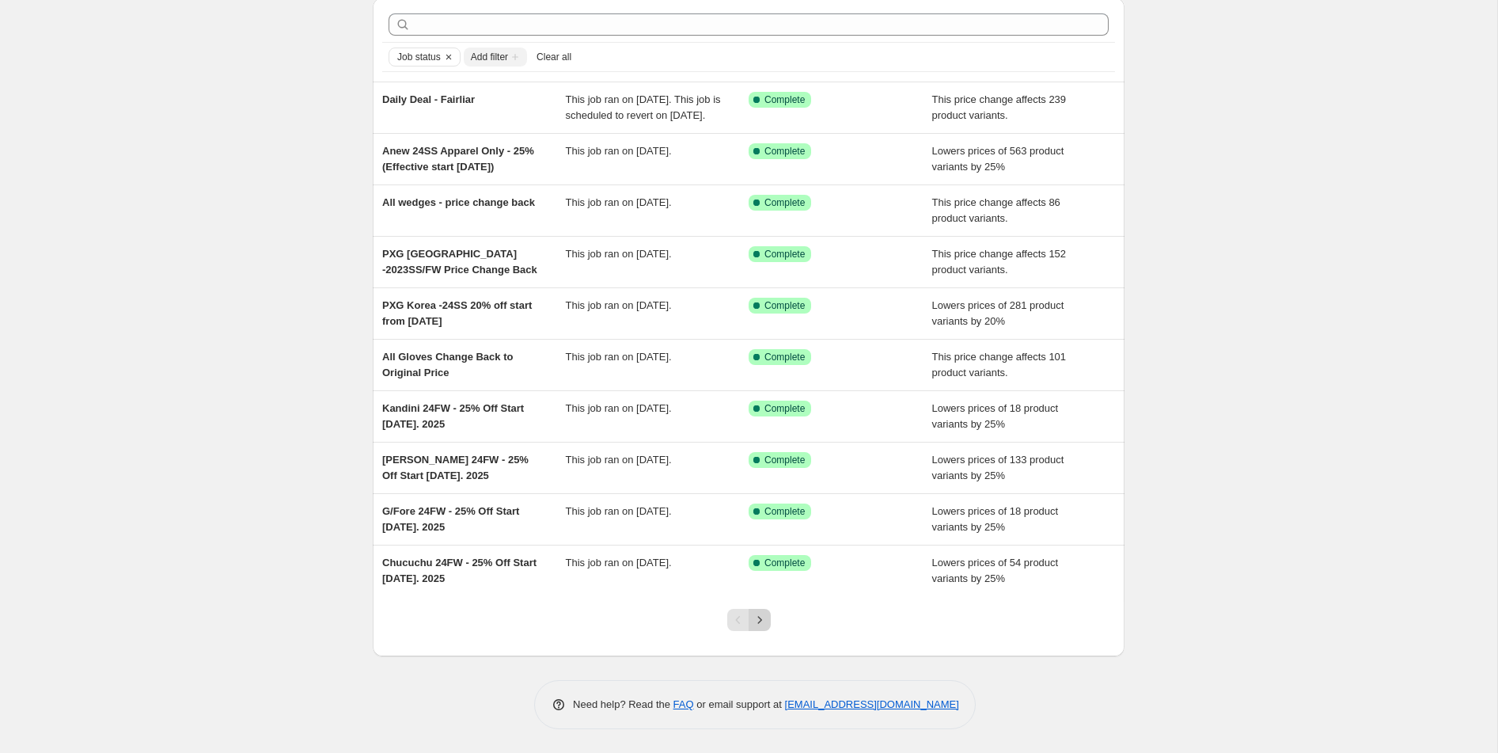
click at [759, 617] on icon "Next" at bounding box center [760, 620] width 16 height 16
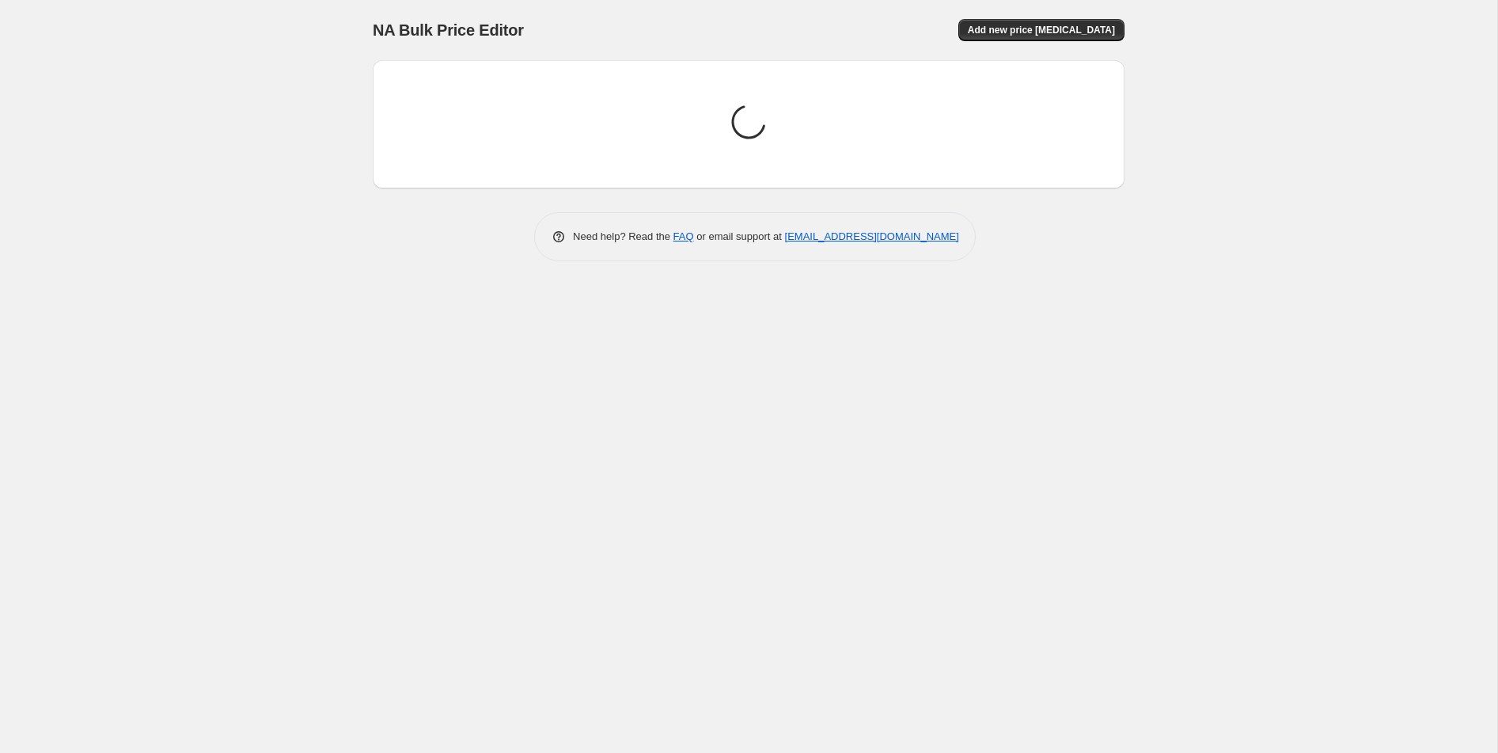
scroll to position [0, 0]
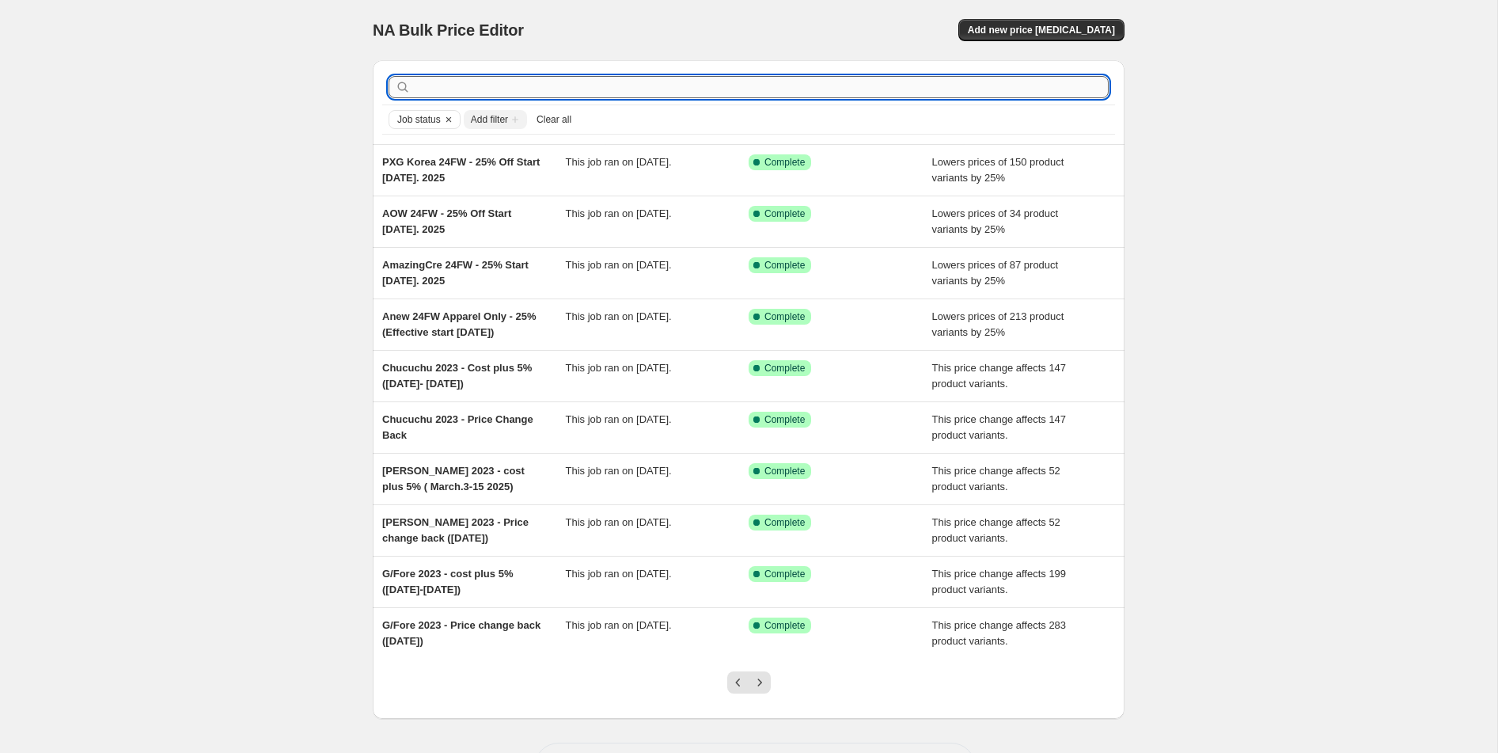
click at [539, 82] on input "text" at bounding box center [761, 87] width 695 height 22
type input "ㅏ"
type input "kandini"
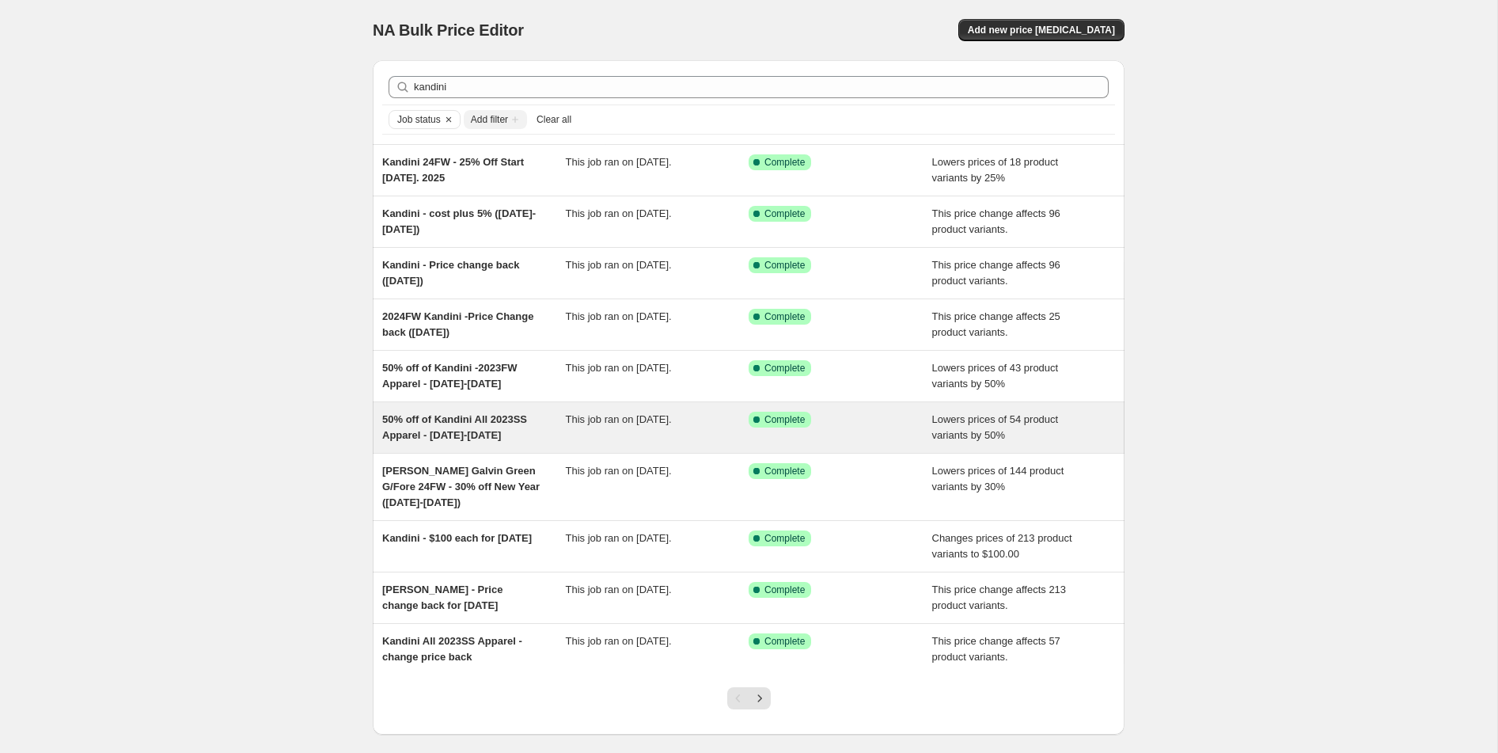
scroll to position [79, 0]
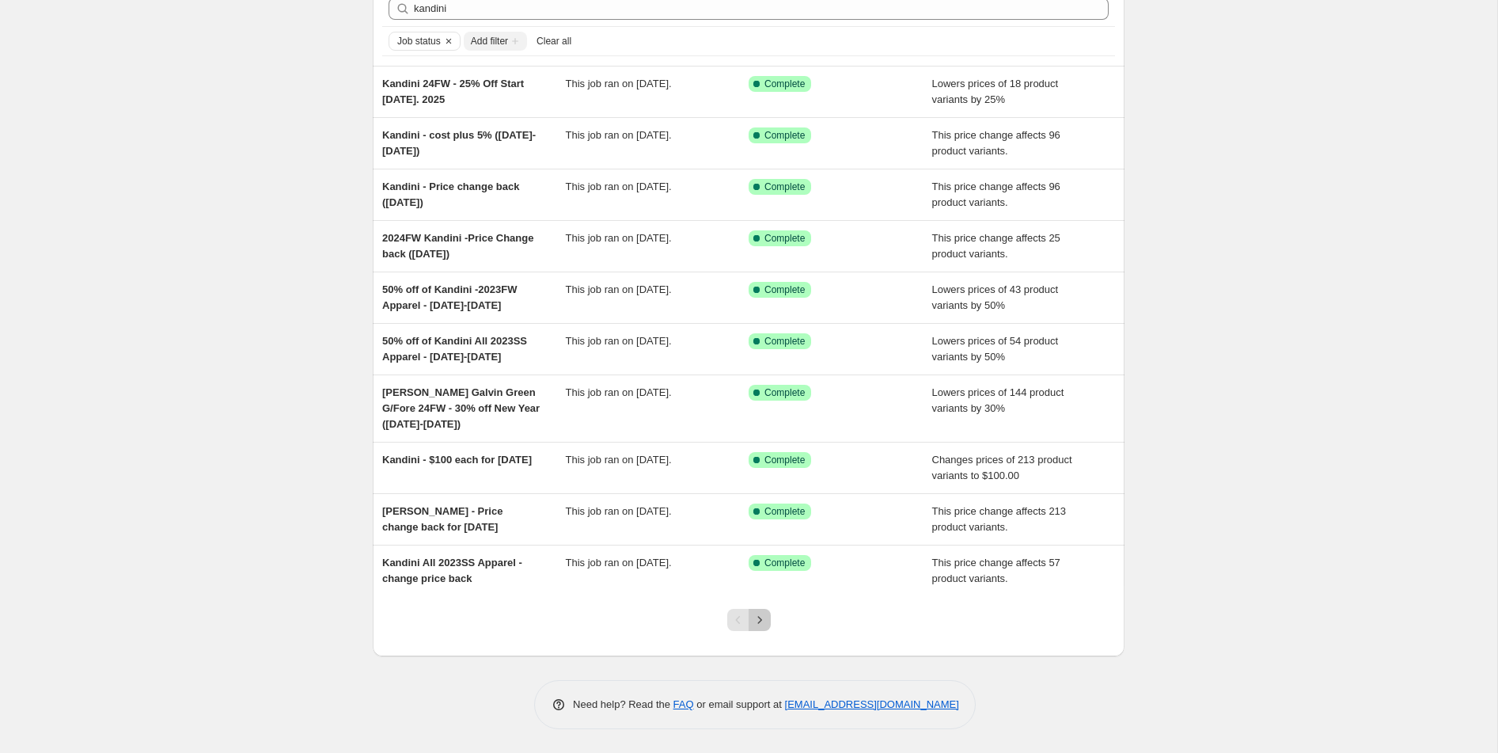
click at [757, 617] on icon "Next" at bounding box center [760, 620] width 16 height 16
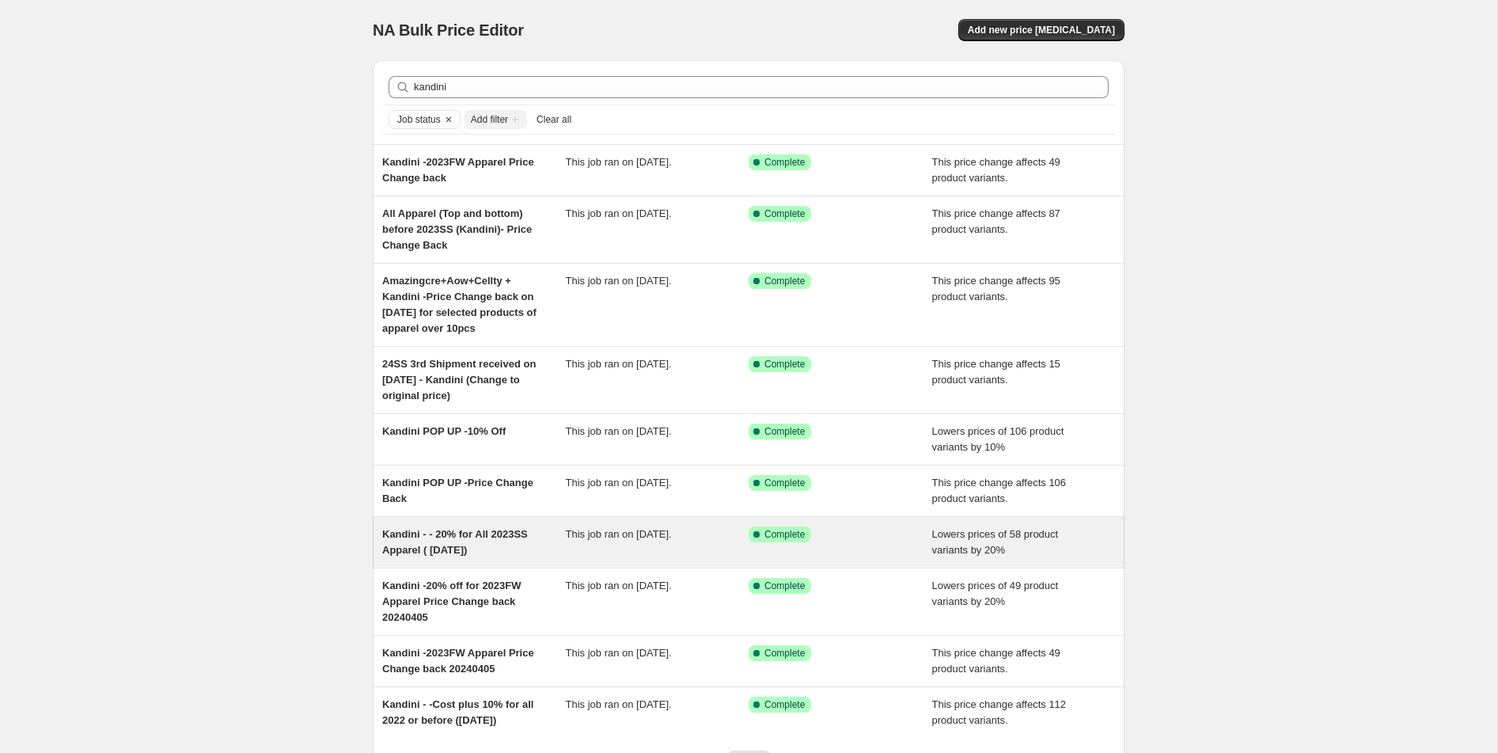
scroll to position [142, 0]
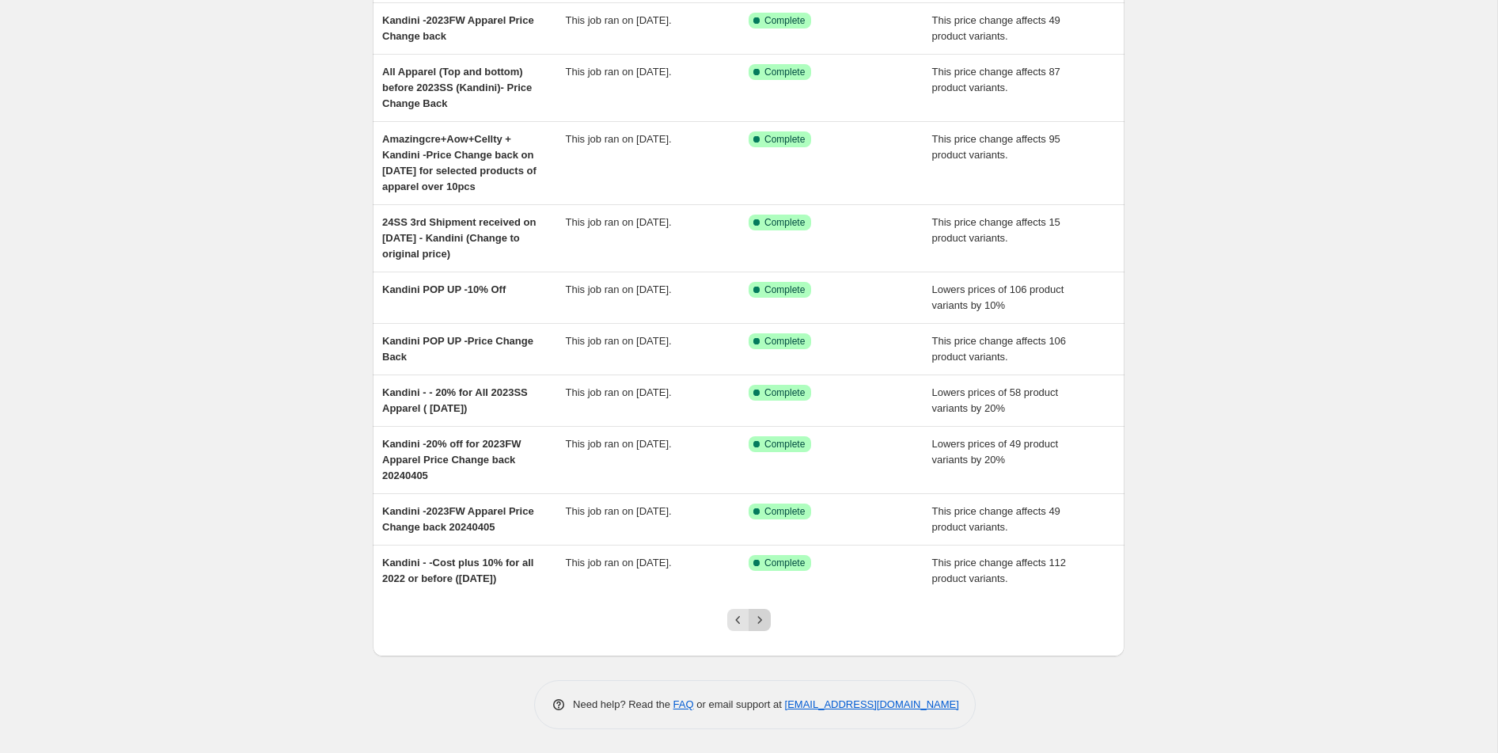
click at [759, 621] on icon "Next" at bounding box center [760, 620] width 16 height 16
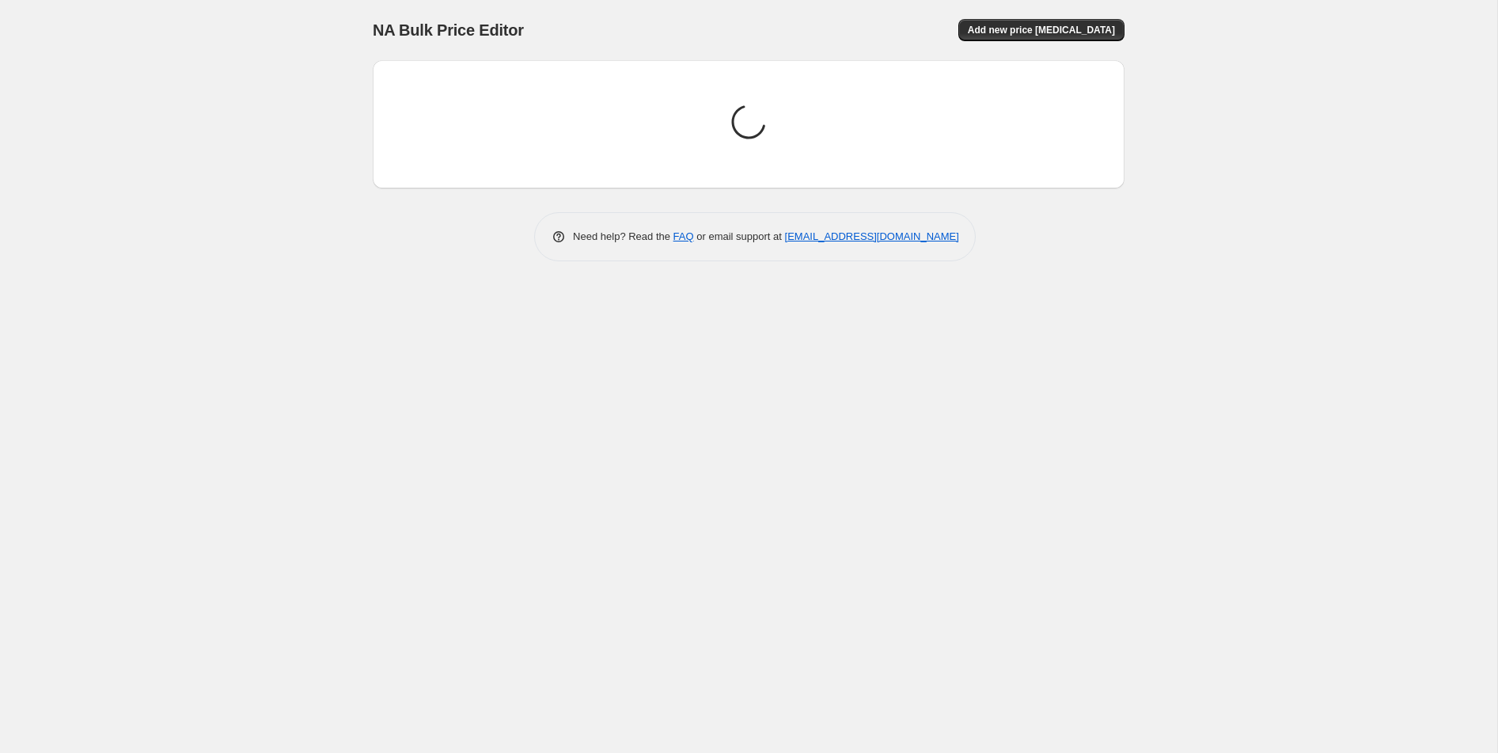
scroll to position [0, 0]
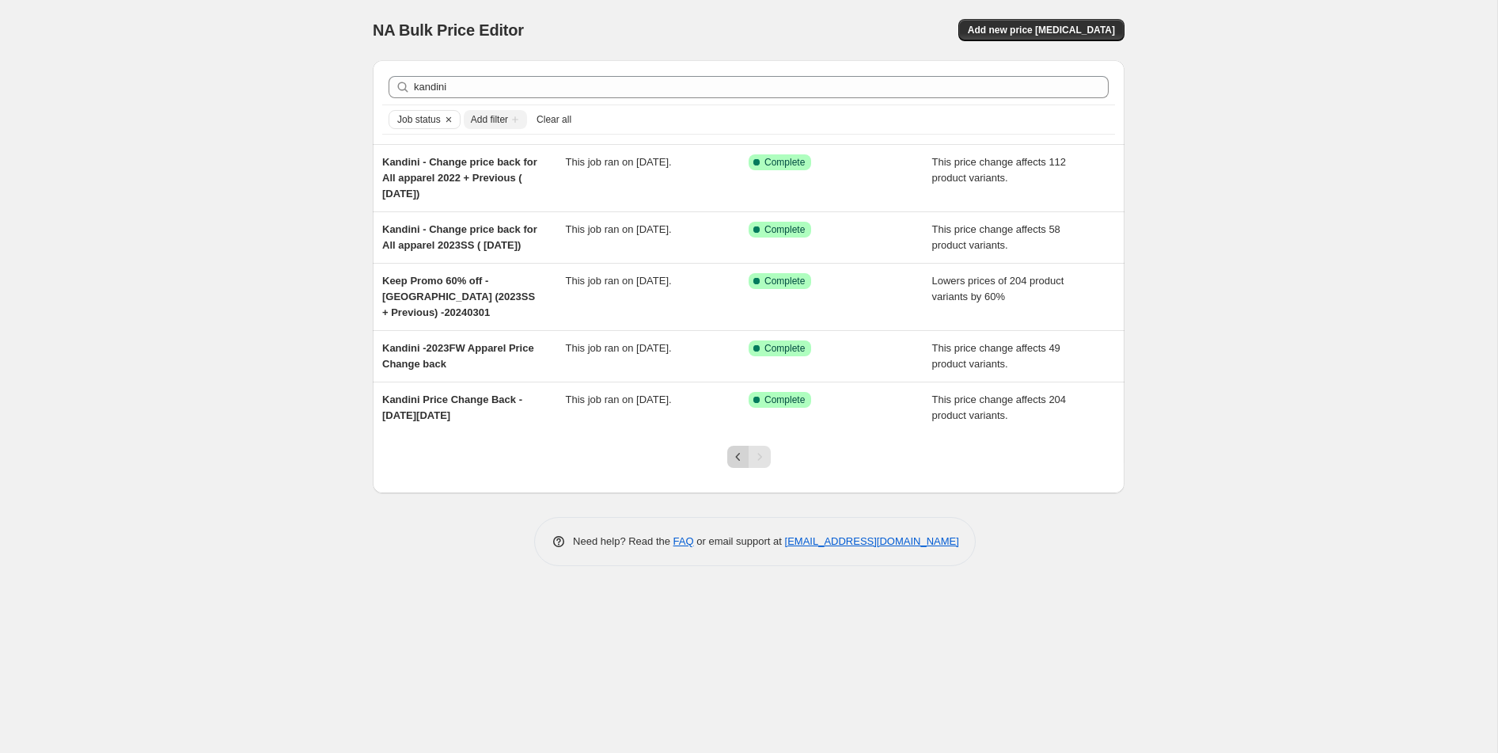
click at [731, 465] on icon "Previous" at bounding box center [739, 457] width 16 height 16
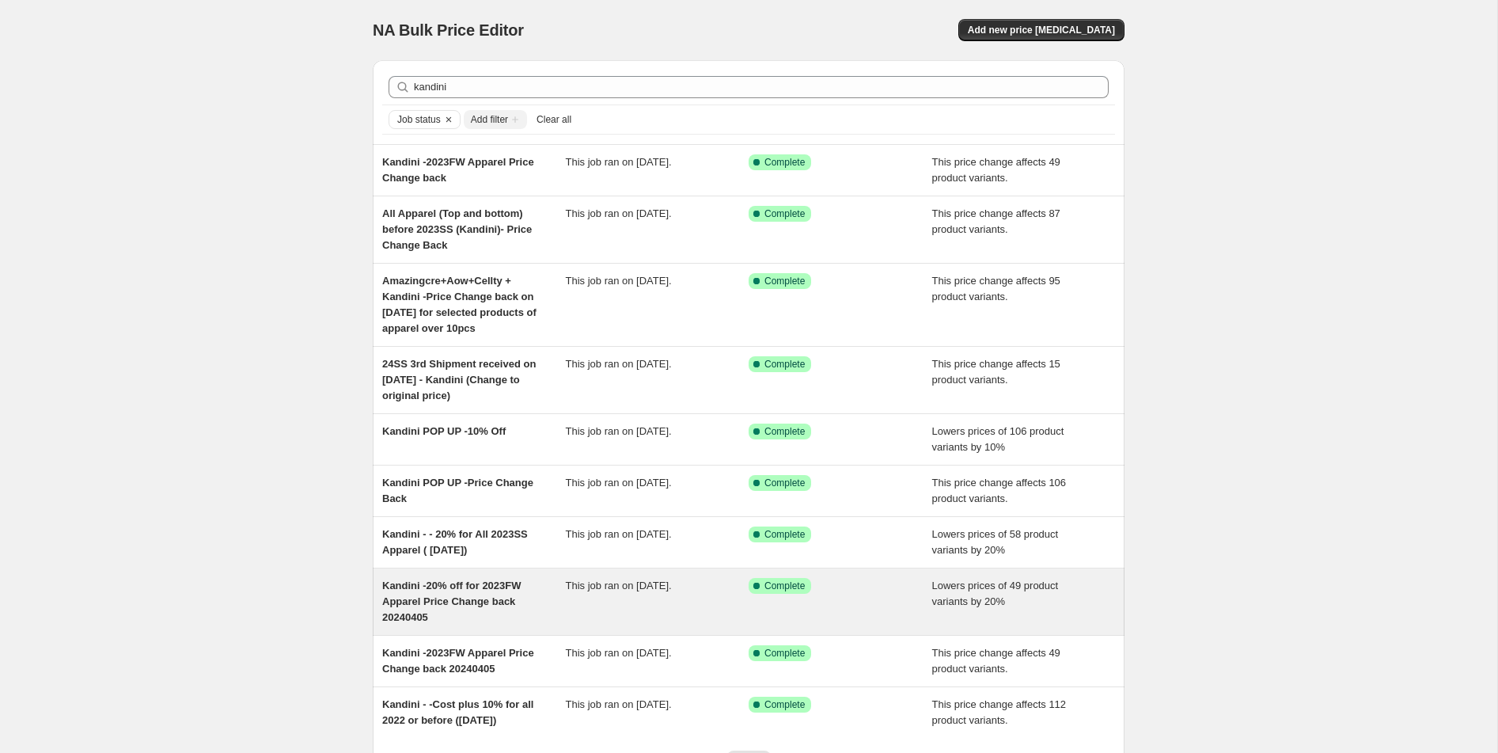
scroll to position [142, 0]
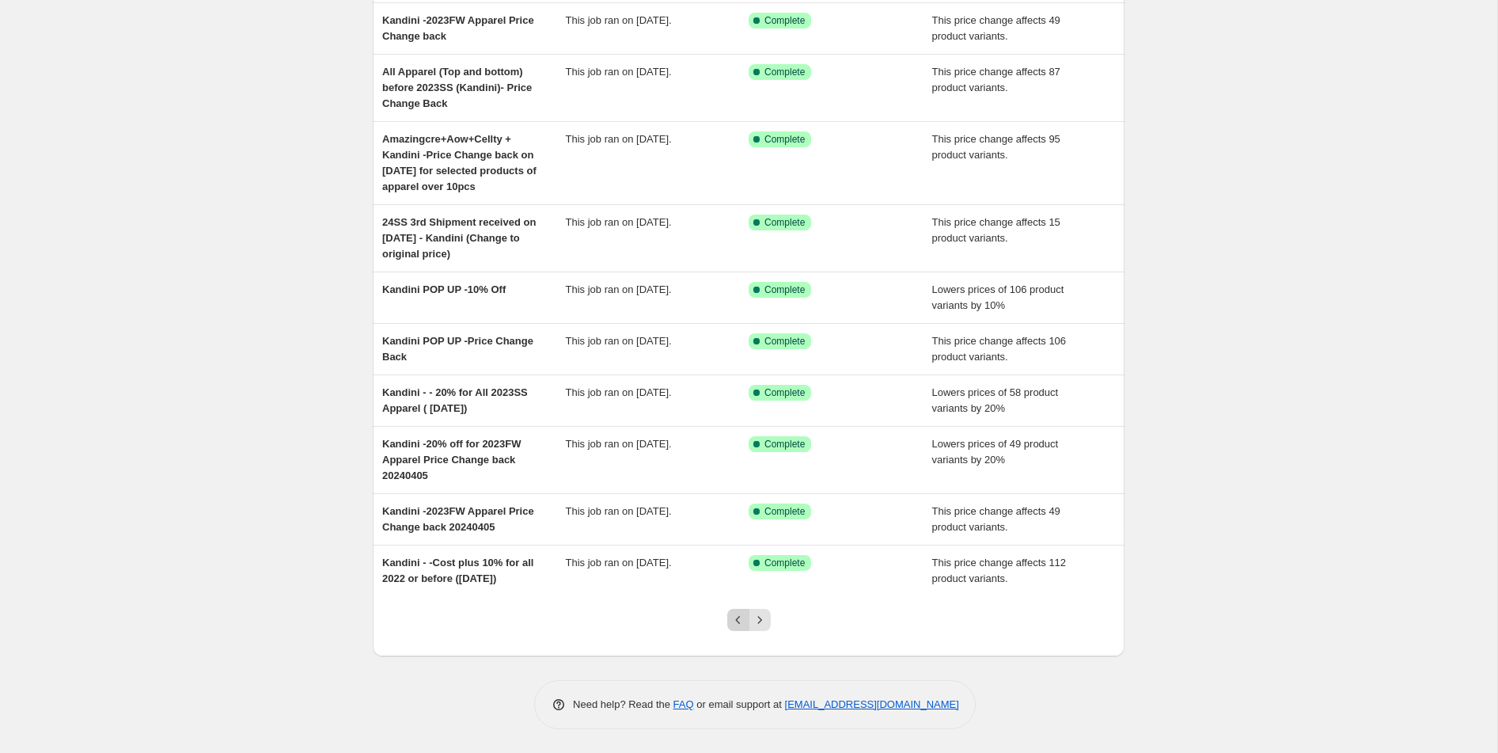
click at [738, 616] on icon "Previous" at bounding box center [739, 620] width 16 height 16
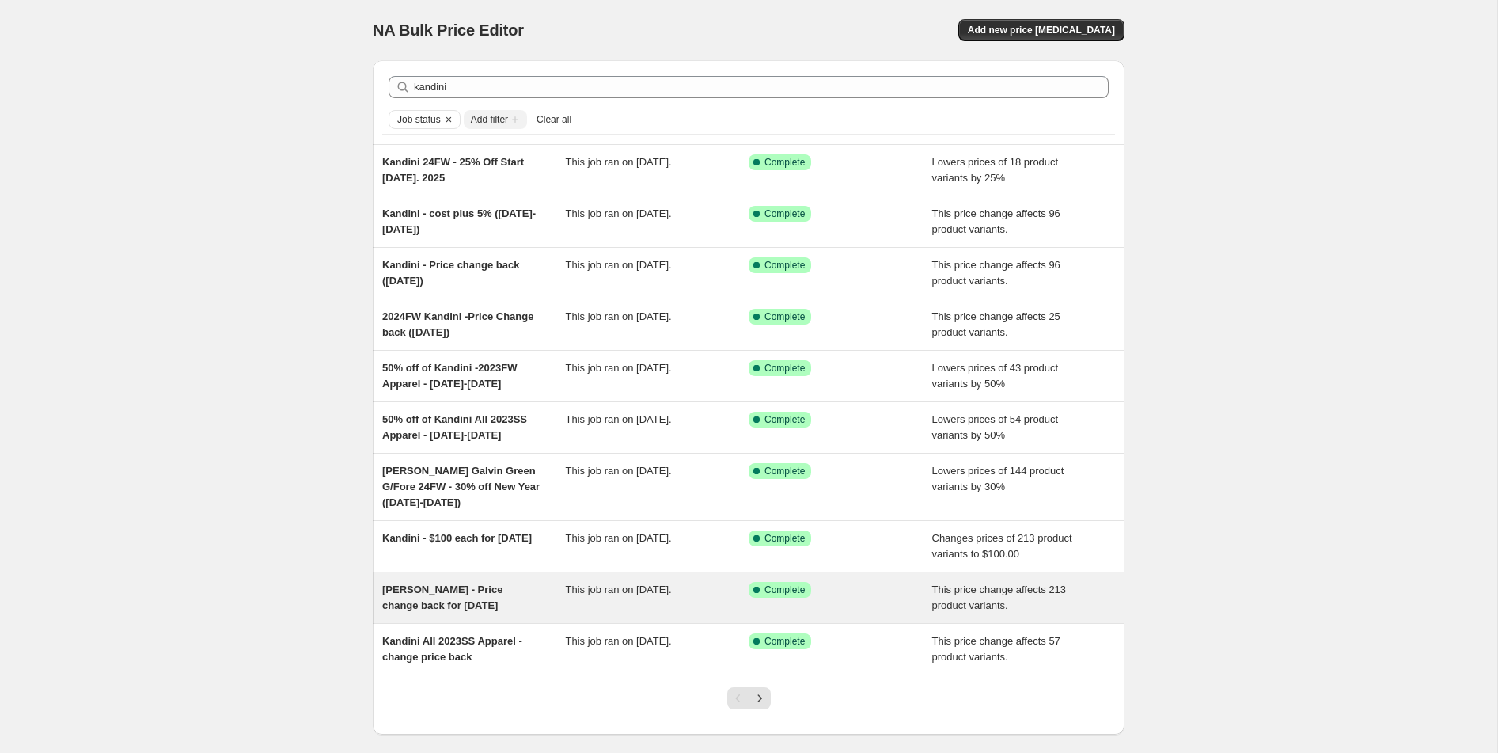
scroll to position [79, 0]
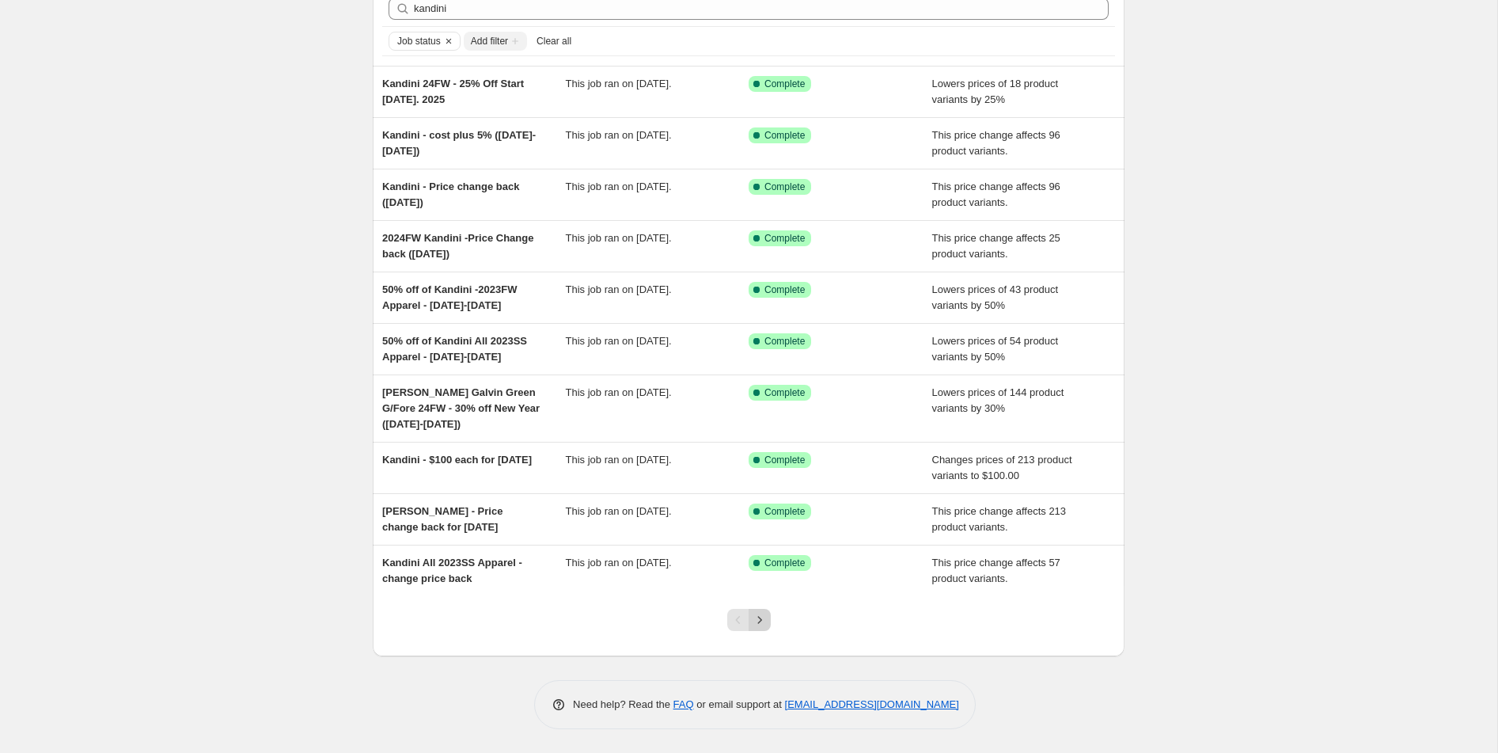
click at [761, 623] on icon "Next" at bounding box center [760, 620] width 16 height 16
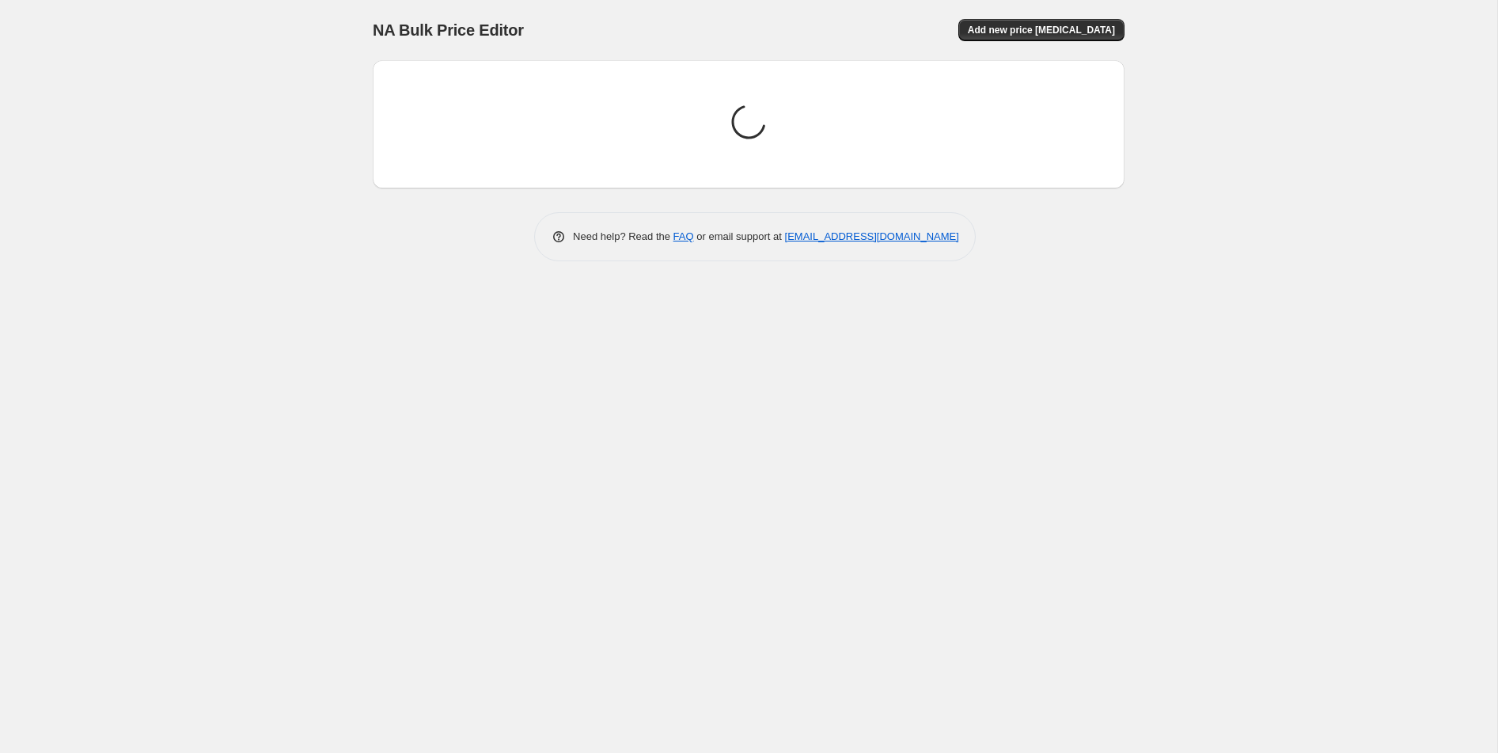
scroll to position [0, 0]
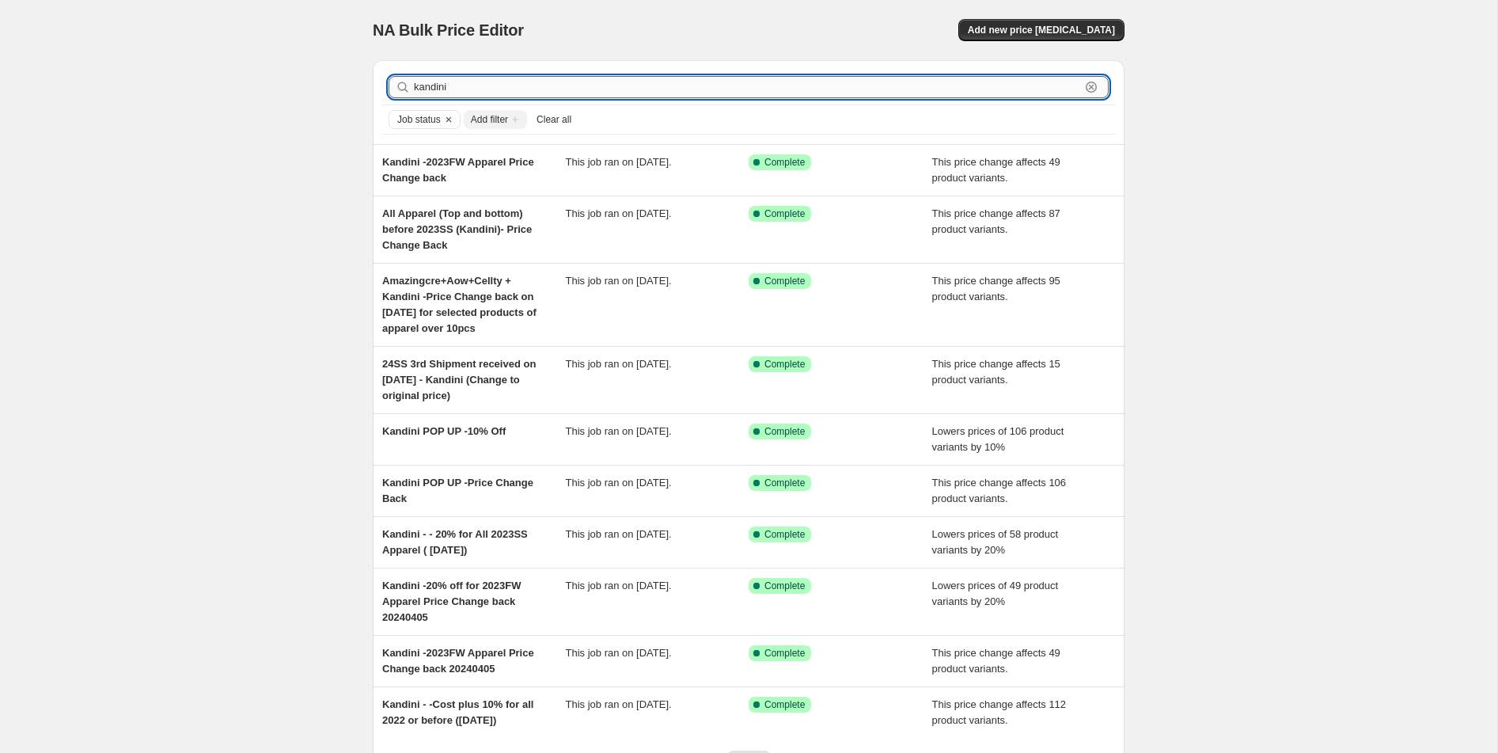
click at [446, 97] on input "kandini" at bounding box center [747, 87] width 666 height 22
click at [441, 90] on input "kandini" at bounding box center [747, 87] width 666 height 22
type input "daily deal"
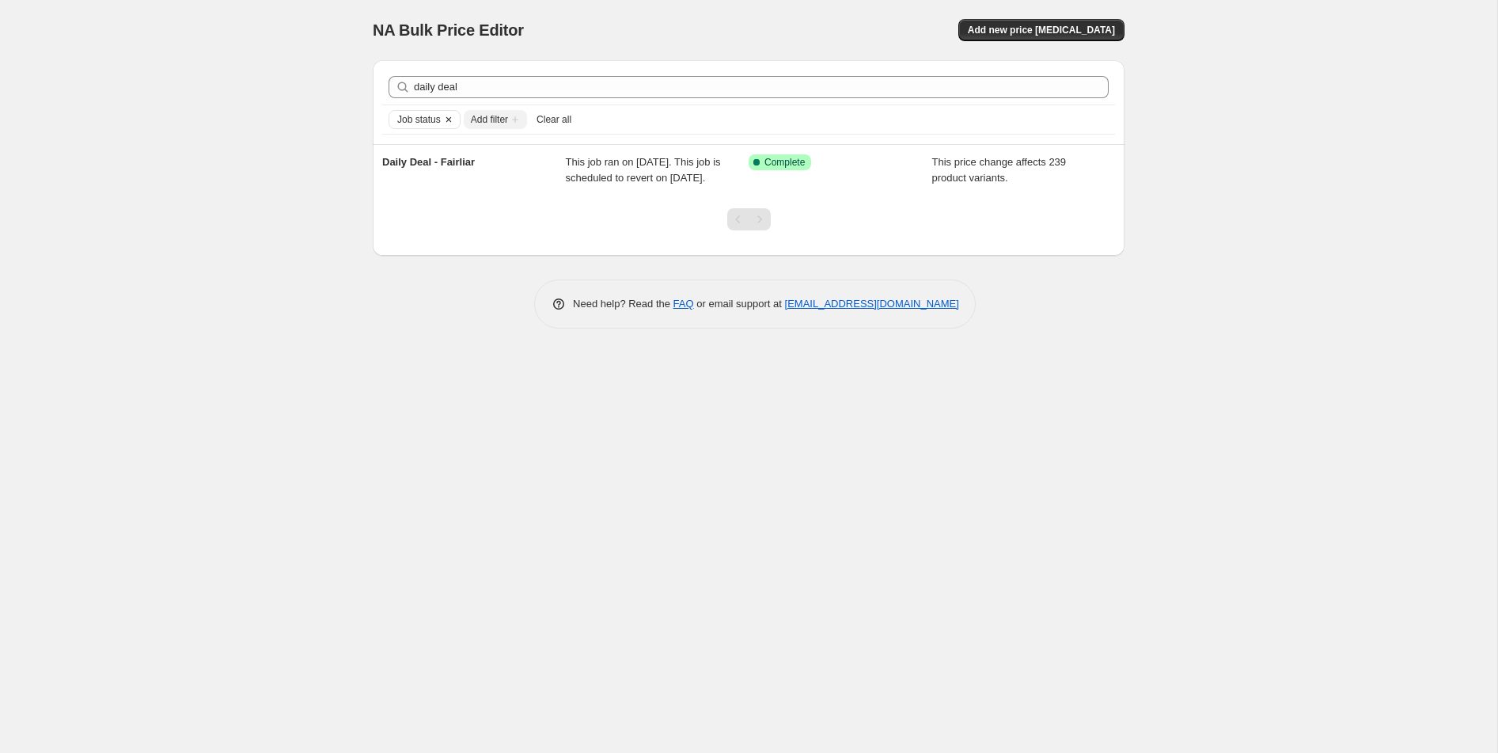
click at [454, 120] on icon "Clear" at bounding box center [448, 119] width 13 height 13
